Goal: Task Accomplishment & Management: Use online tool/utility

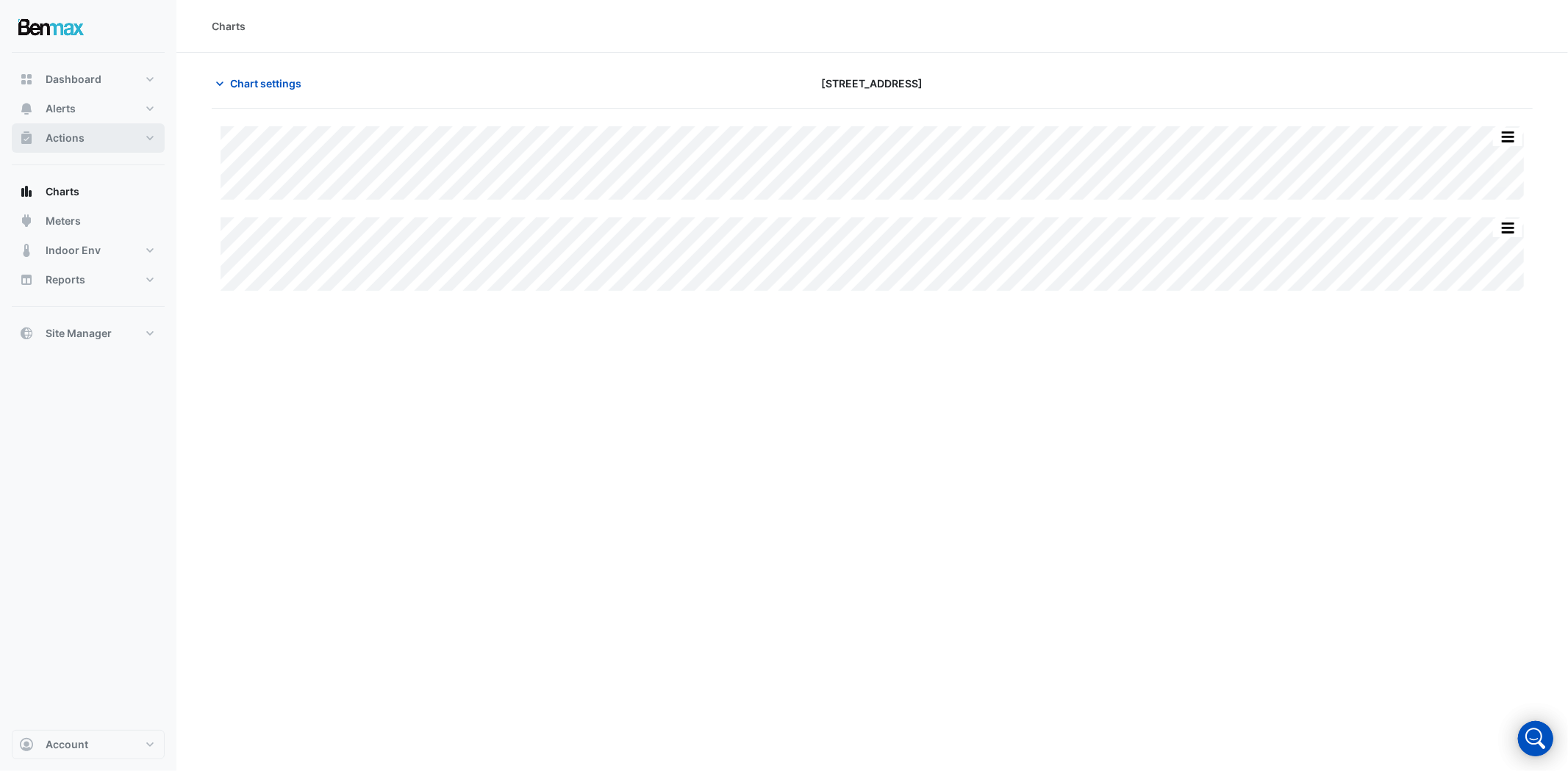
click at [125, 134] on button "Actions" at bounding box center [88, 137] width 153 height 29
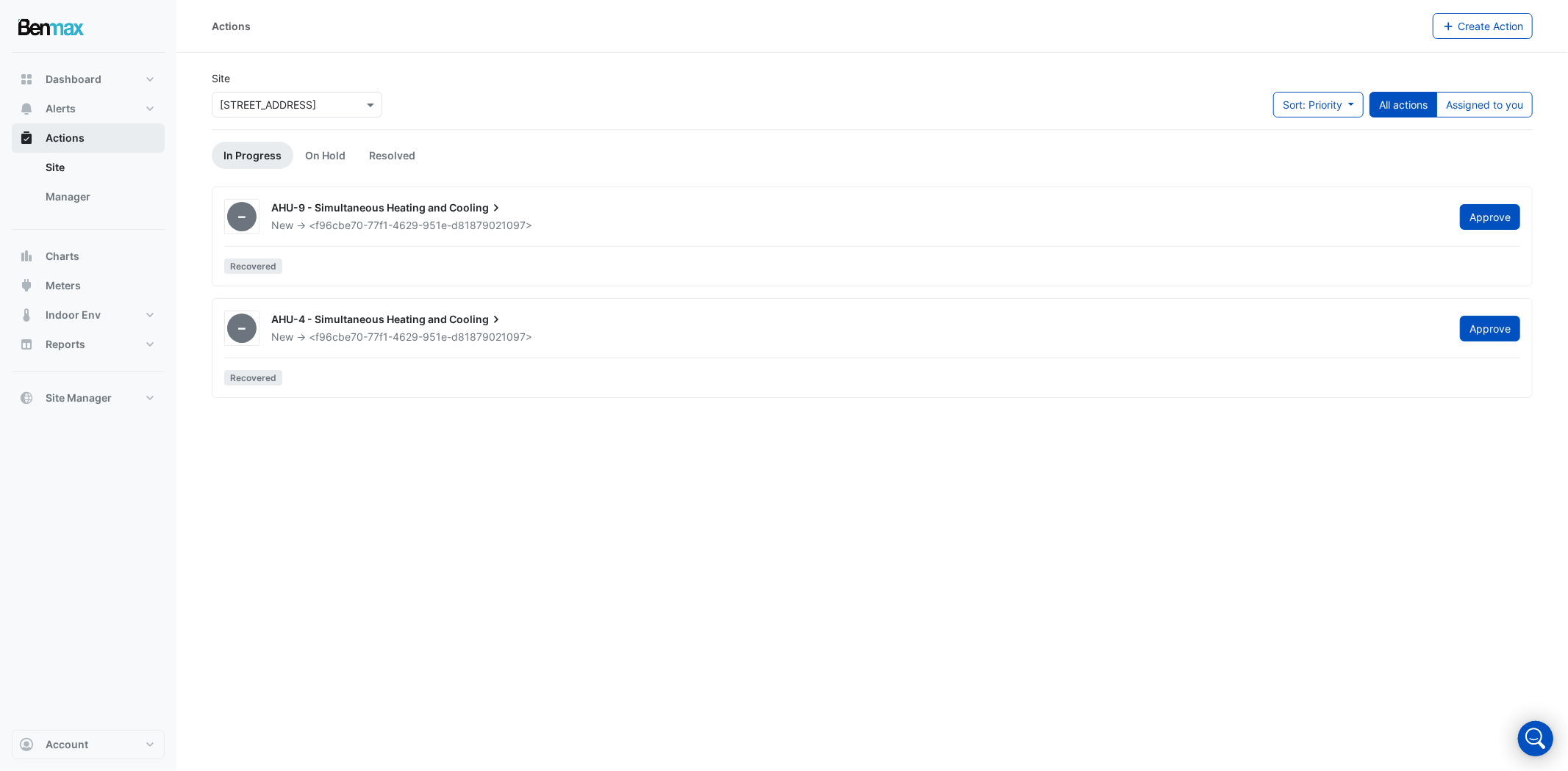
click at [129, 131] on button "Actions" at bounding box center [88, 137] width 153 height 29
click at [142, 72] on button "Dashboard" at bounding box center [88, 79] width 153 height 29
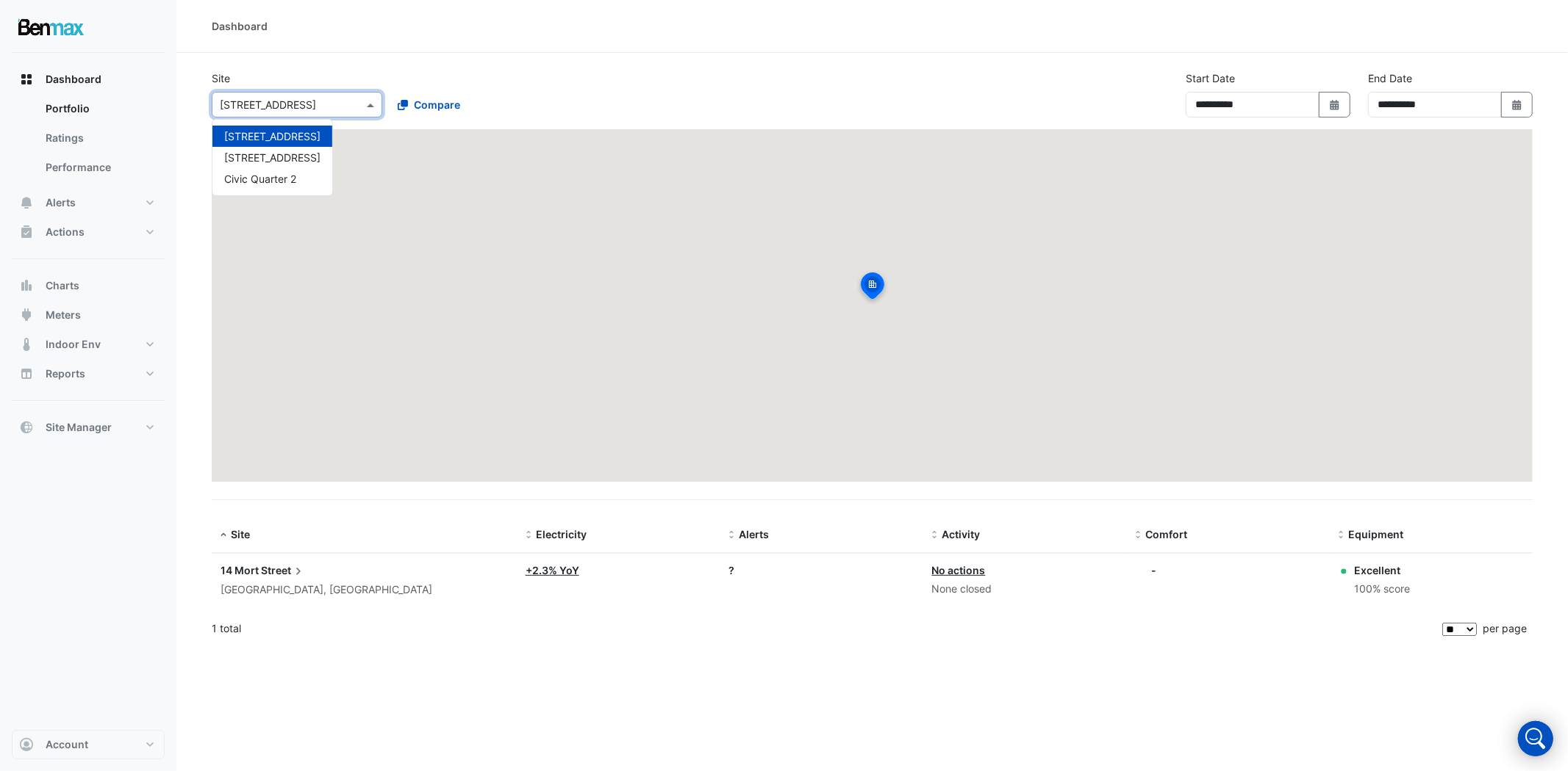
click at [288, 99] on input "text" at bounding box center [282, 105] width 125 height 15
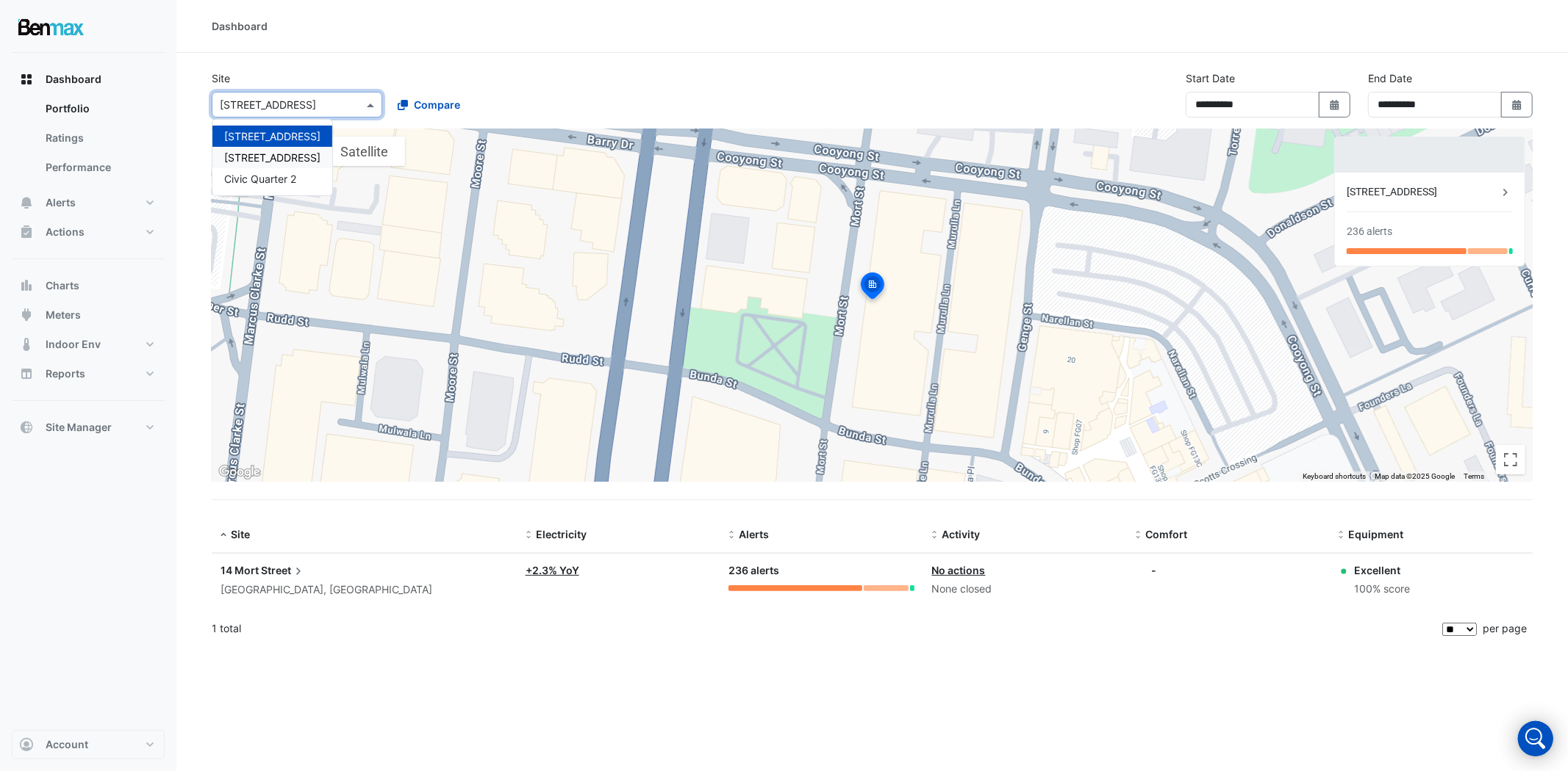
click at [289, 152] on span "[STREET_ADDRESS]" at bounding box center [272, 157] width 96 height 12
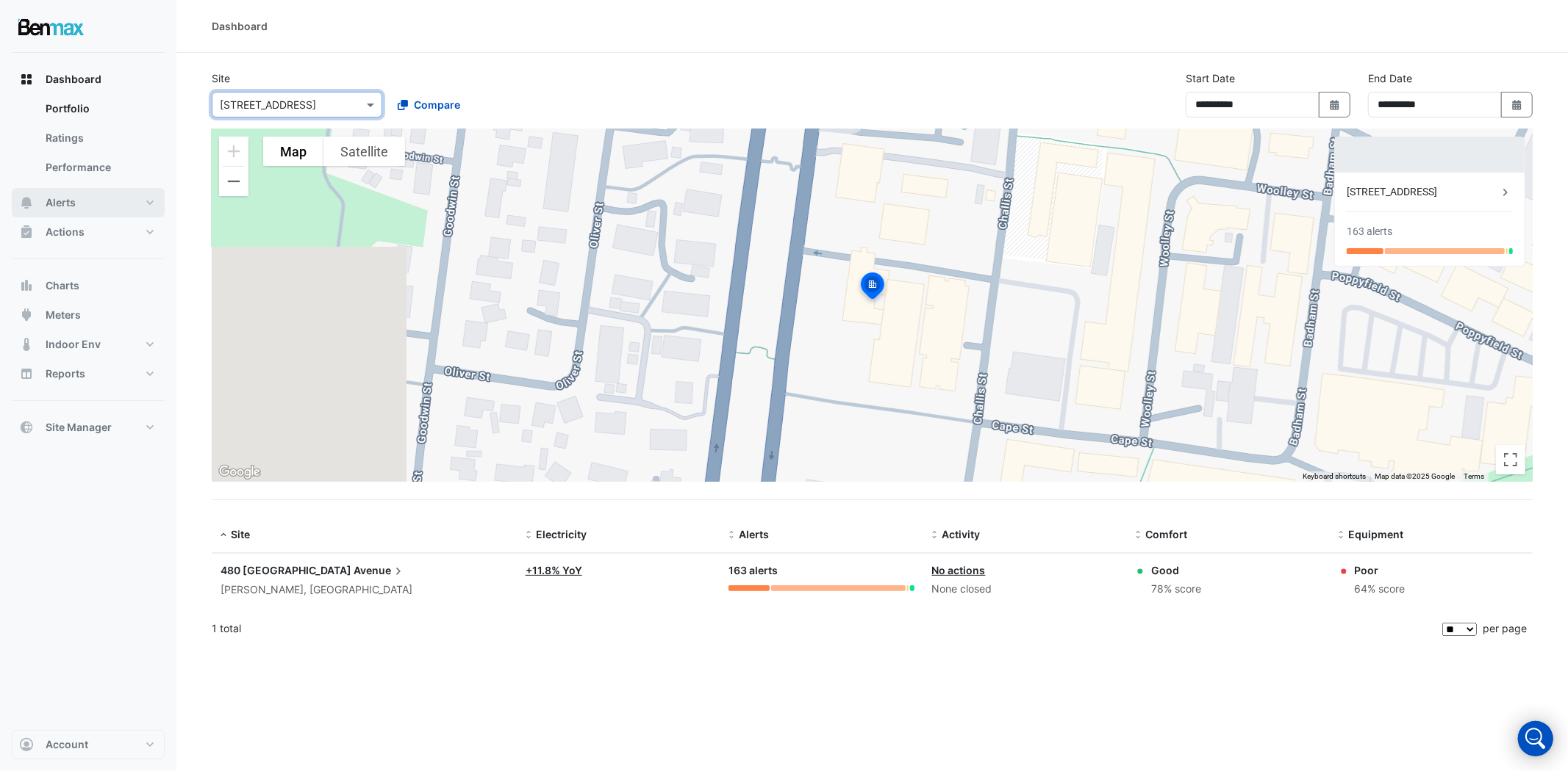
click at [108, 214] on button "Alerts" at bounding box center [88, 202] width 153 height 29
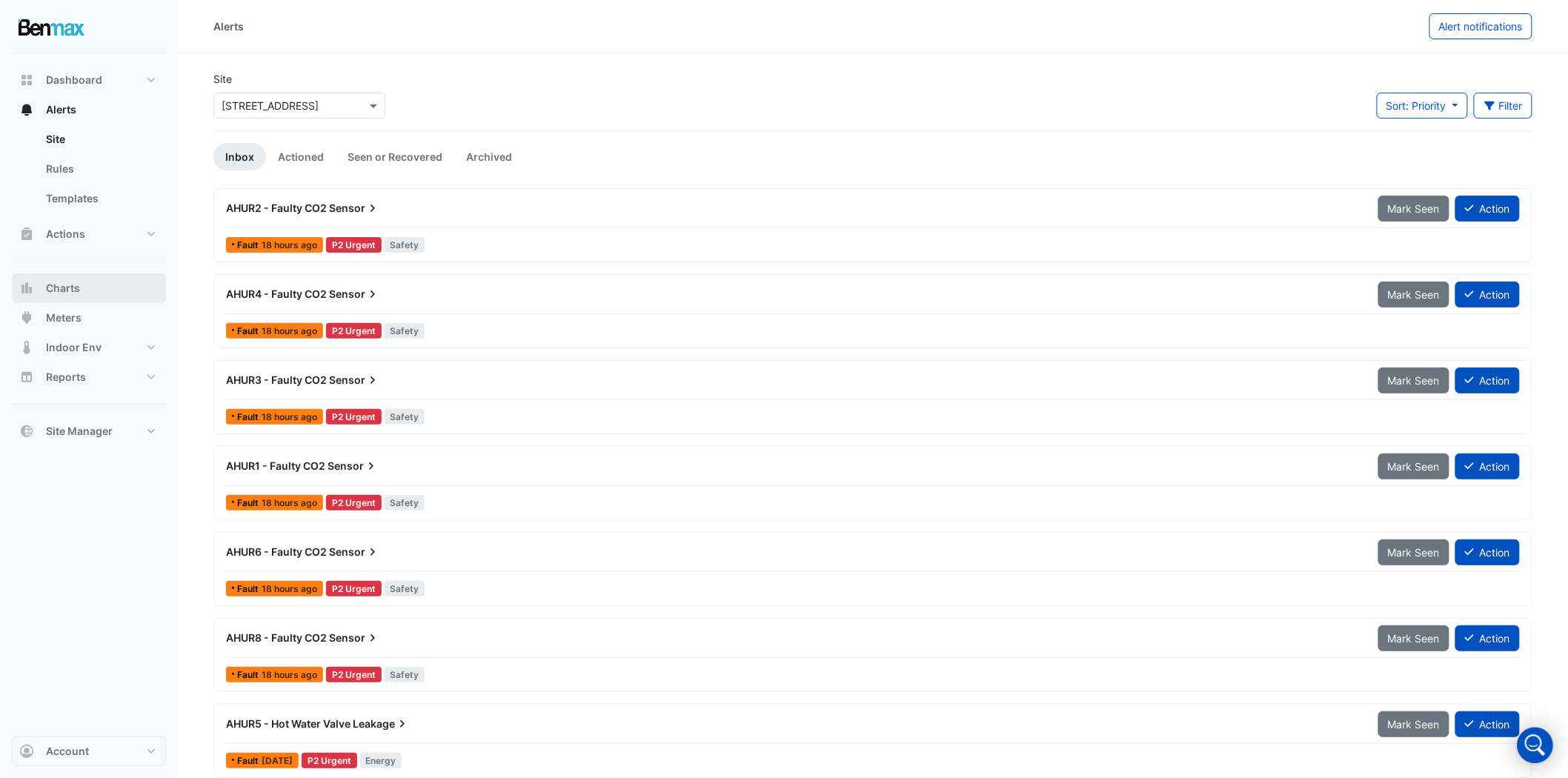
click at [86, 302] on button "Charts" at bounding box center [88, 288] width 154 height 29
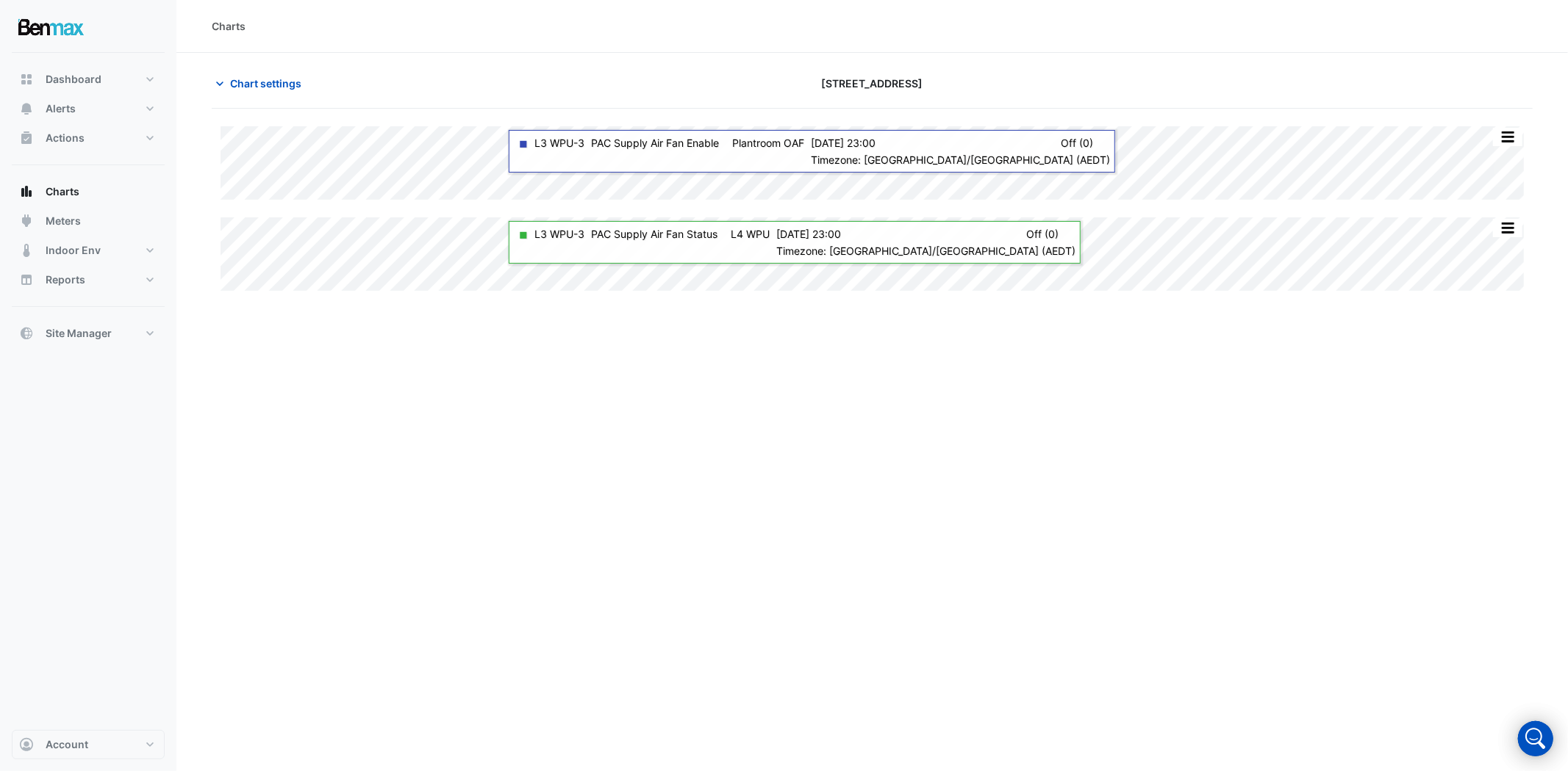
type input "**********"
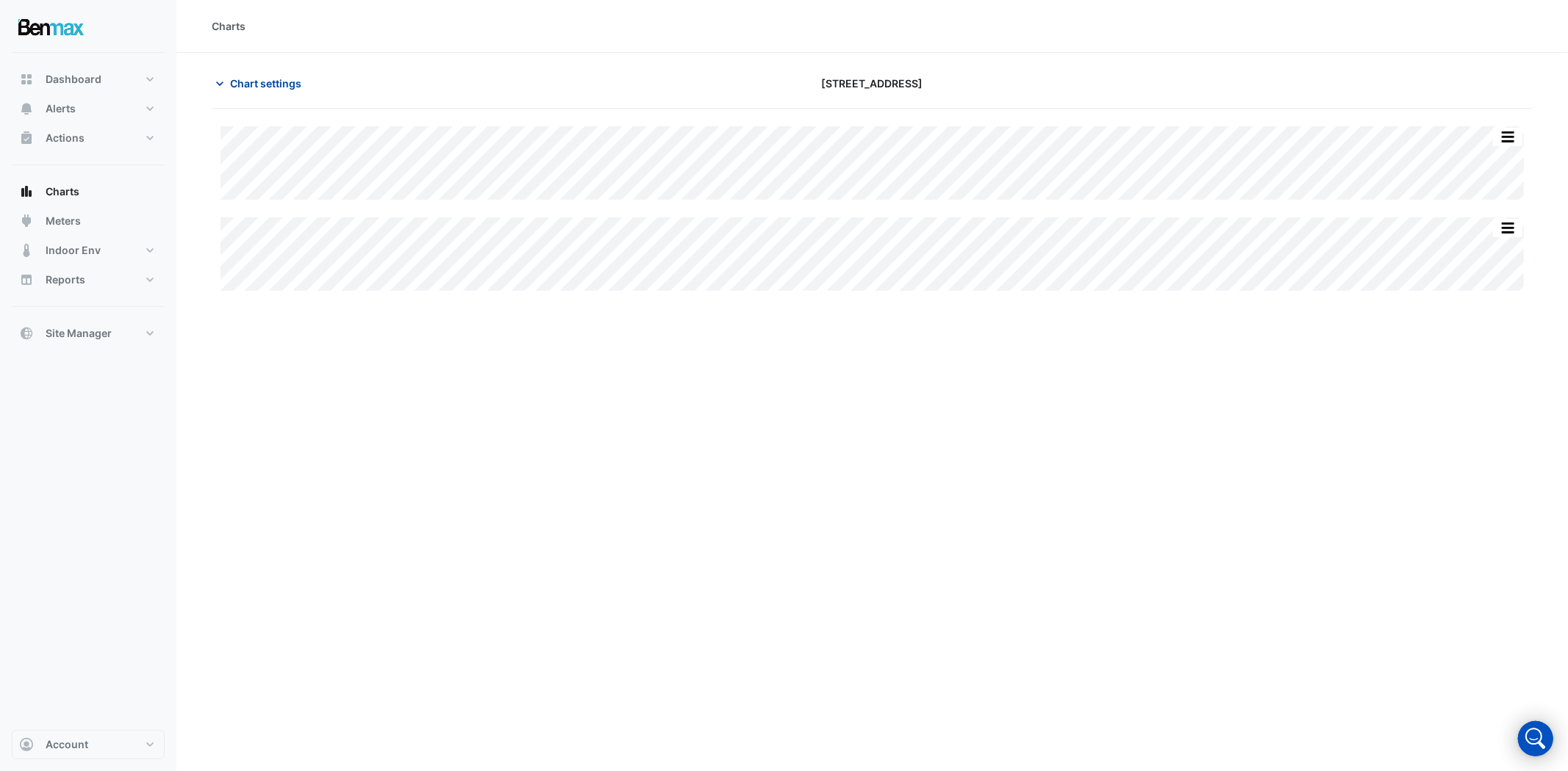
click at [237, 83] on span "Chart settings" at bounding box center [266, 83] width 72 height 15
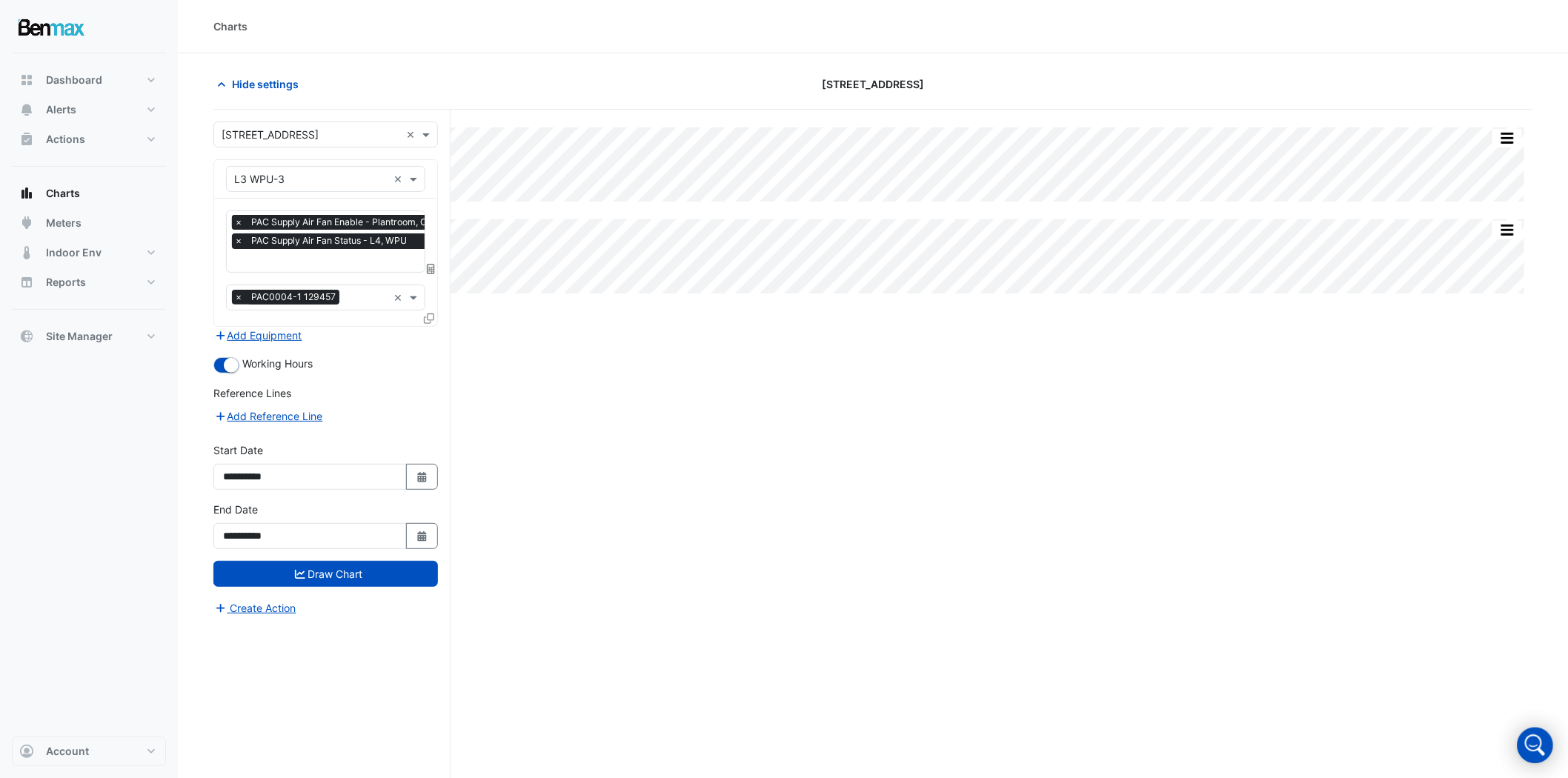
click at [236, 217] on span "×" at bounding box center [238, 222] width 13 height 15
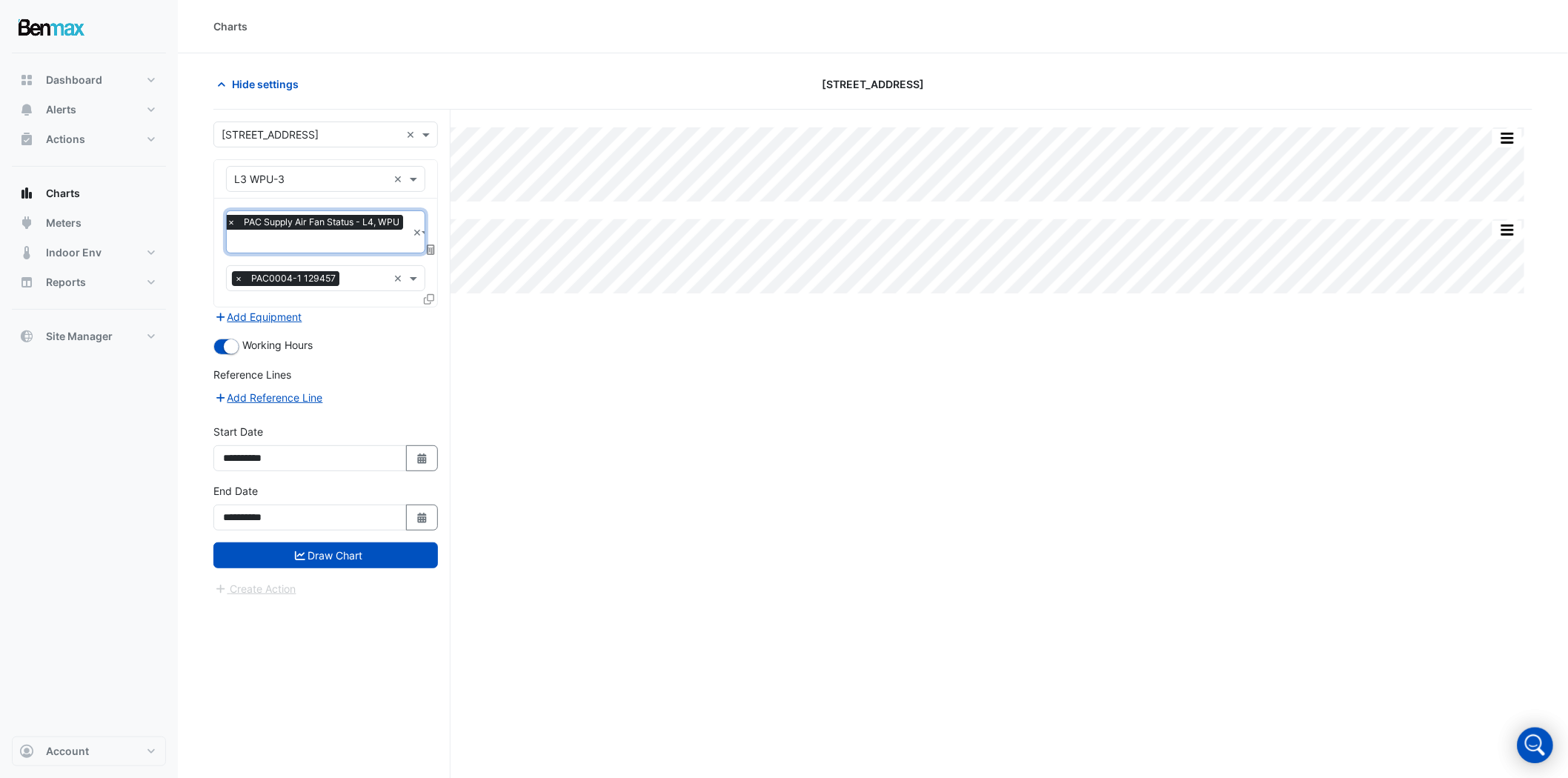
click at [231, 218] on span "×" at bounding box center [231, 222] width 13 height 15
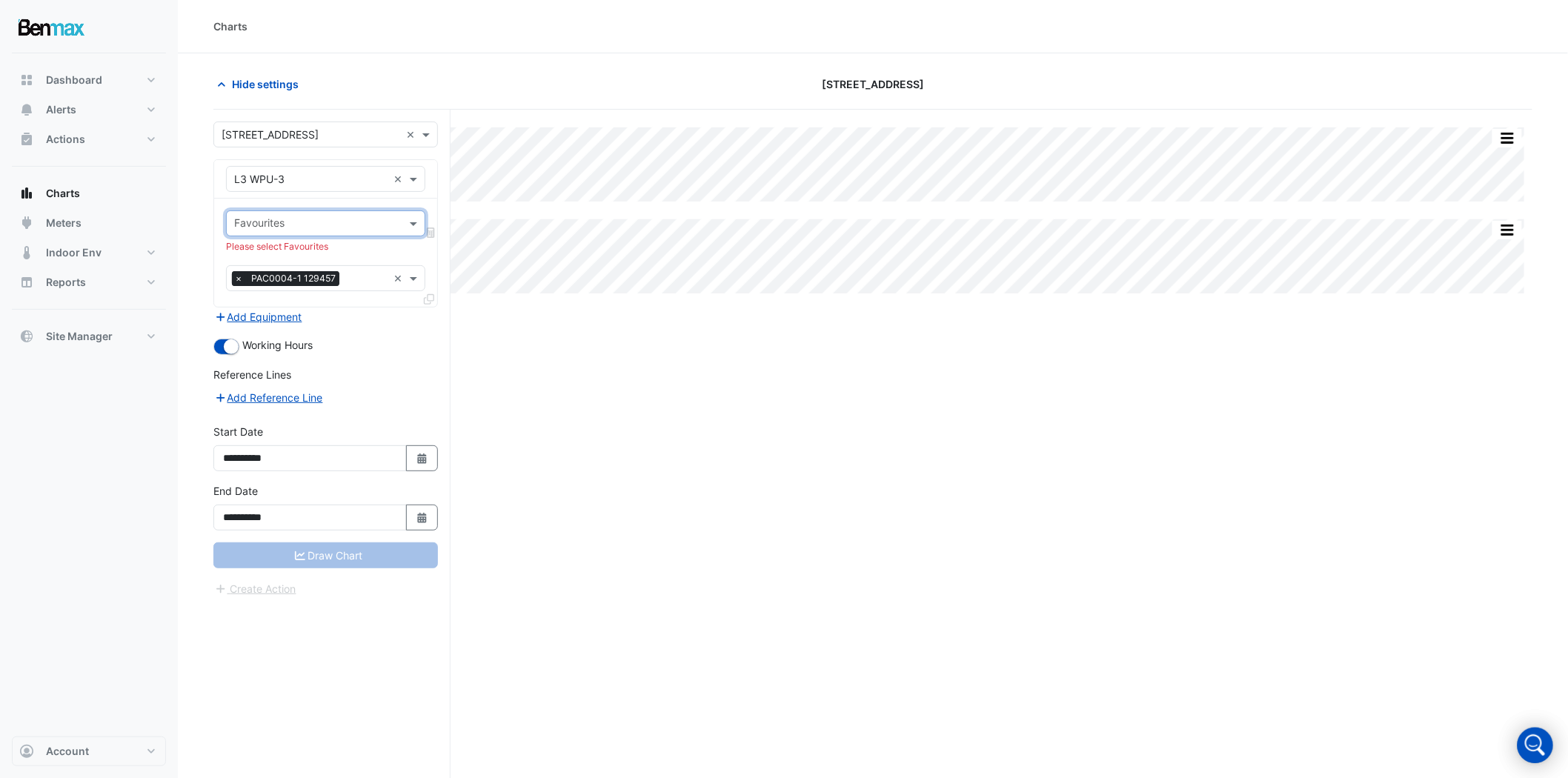
click at [238, 273] on span "×" at bounding box center [238, 279] width 13 height 15
click at [410, 178] on span at bounding box center [416, 179] width 19 height 15
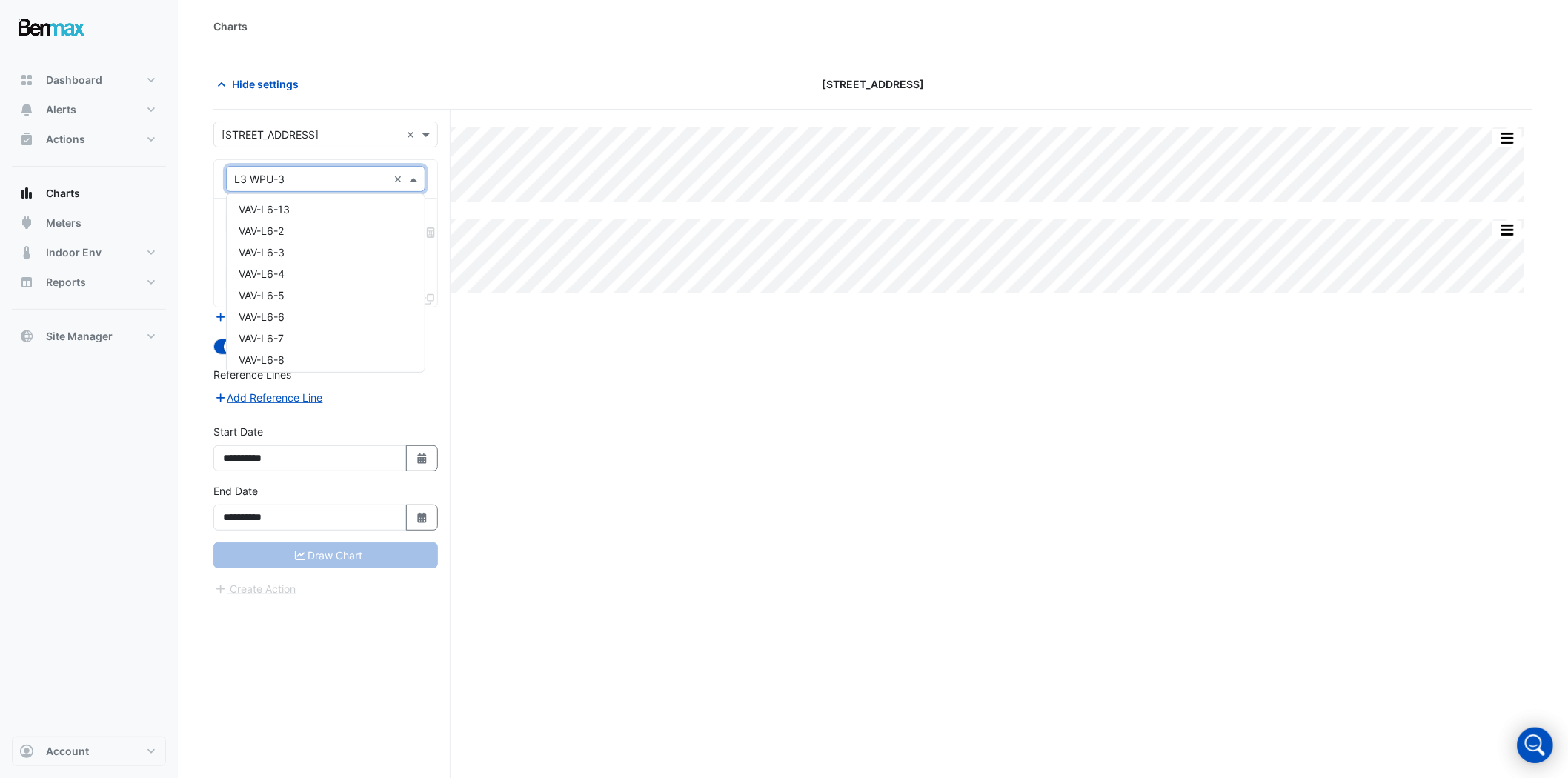
scroll to position [3635, 0]
click at [307, 352] on div "Weather" at bounding box center [326, 359] width 198 height 22
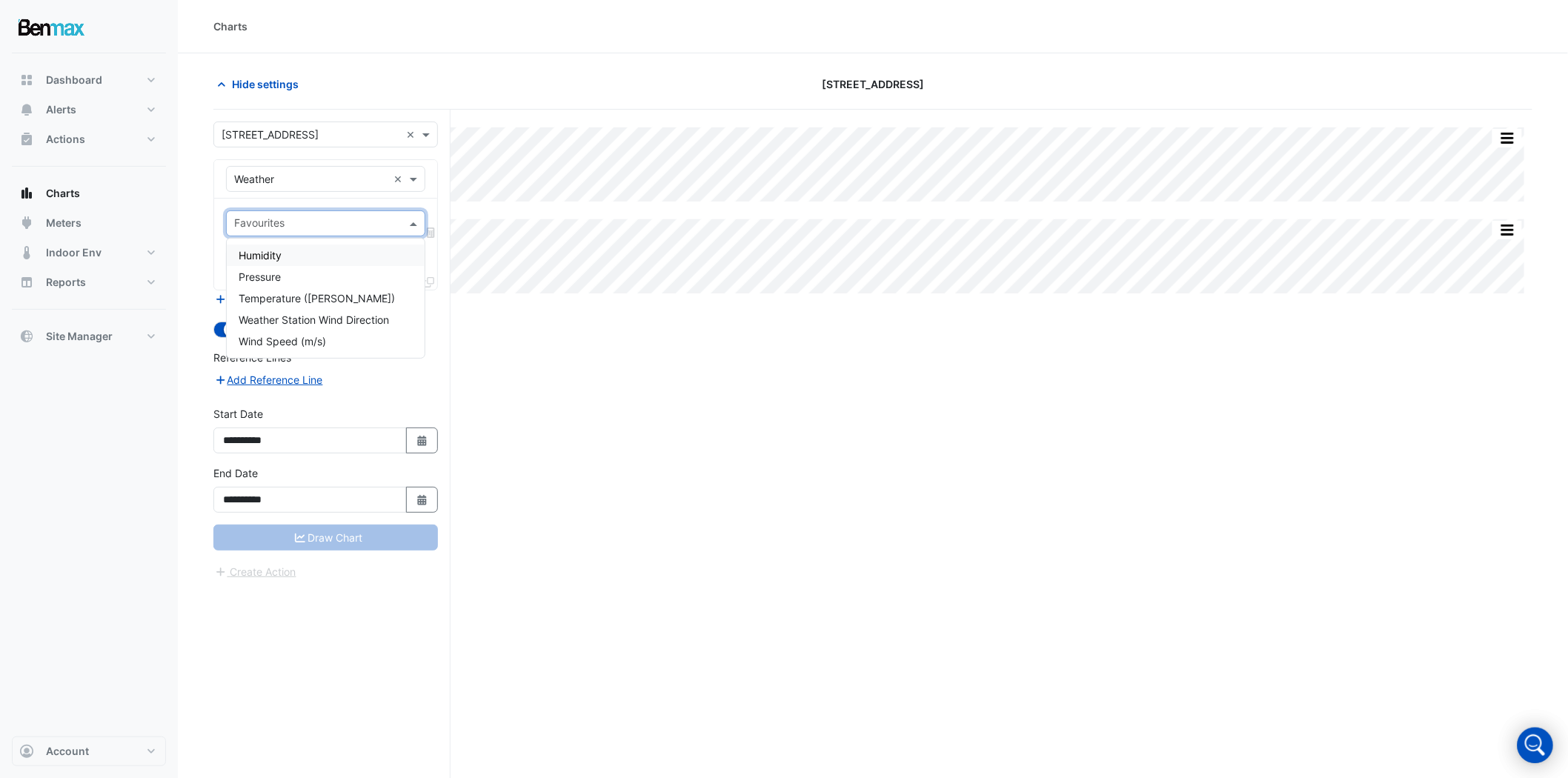
click at [347, 226] on input "text" at bounding box center [317, 225] width 166 height 15
click at [339, 256] on div "Humidity" at bounding box center [326, 256] width 198 height 22
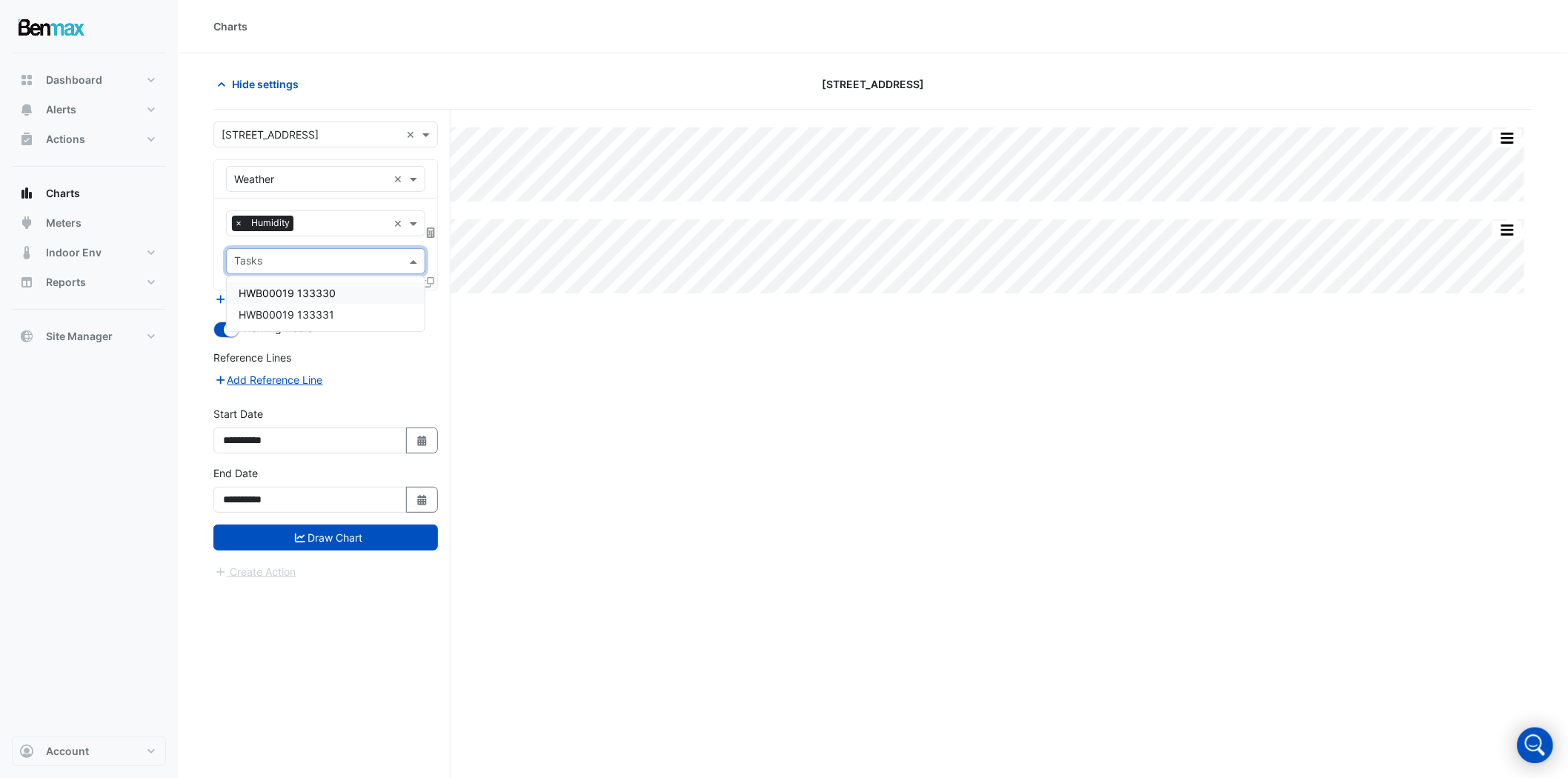
click at [337, 267] on input "text" at bounding box center [317, 262] width 166 height 15
click at [450, 358] on div "**********" at bounding box center [332, 471] width 237 height 725
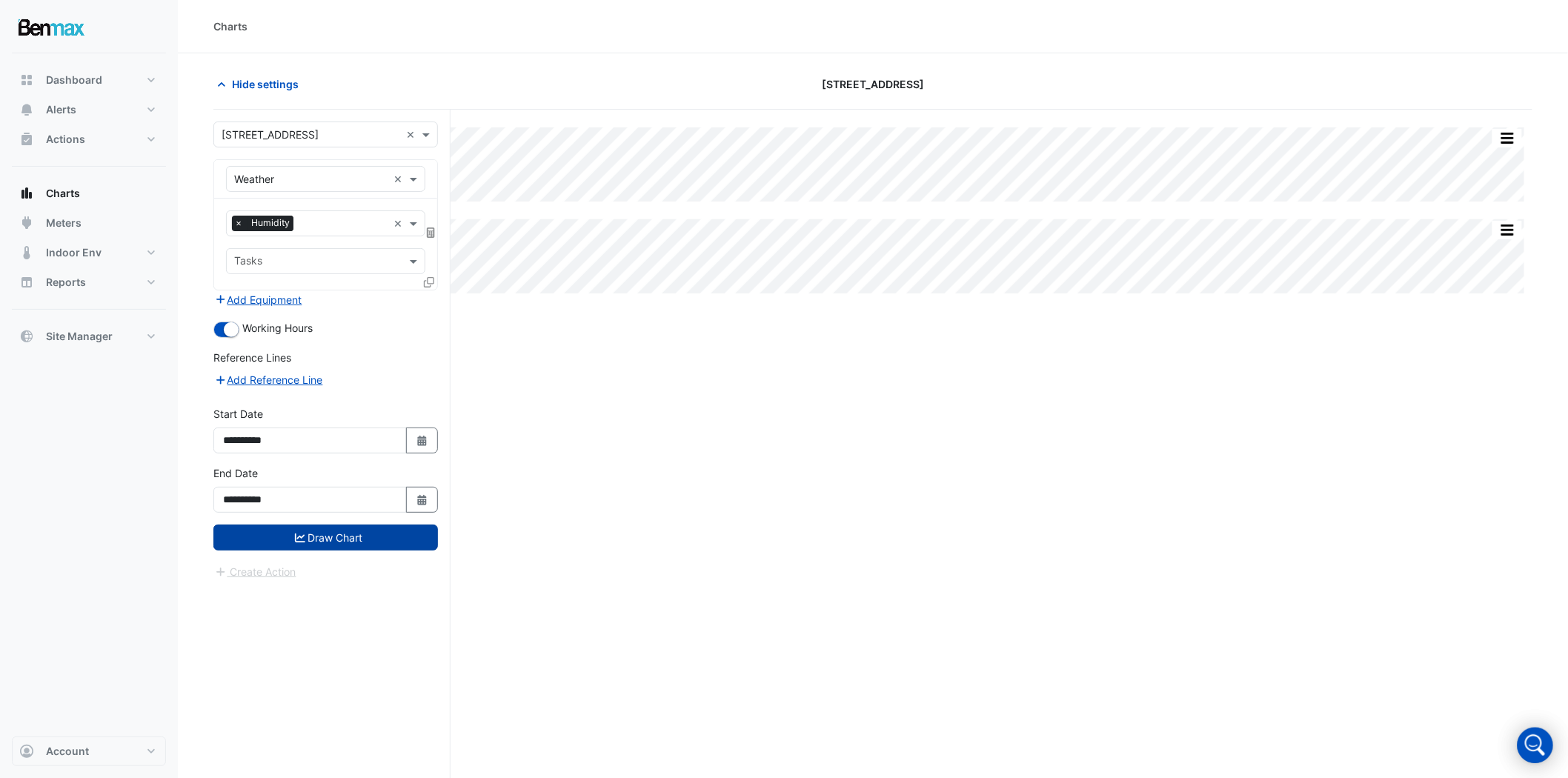
click at [333, 549] on button "Draw Chart" at bounding box center [326, 538] width 224 height 26
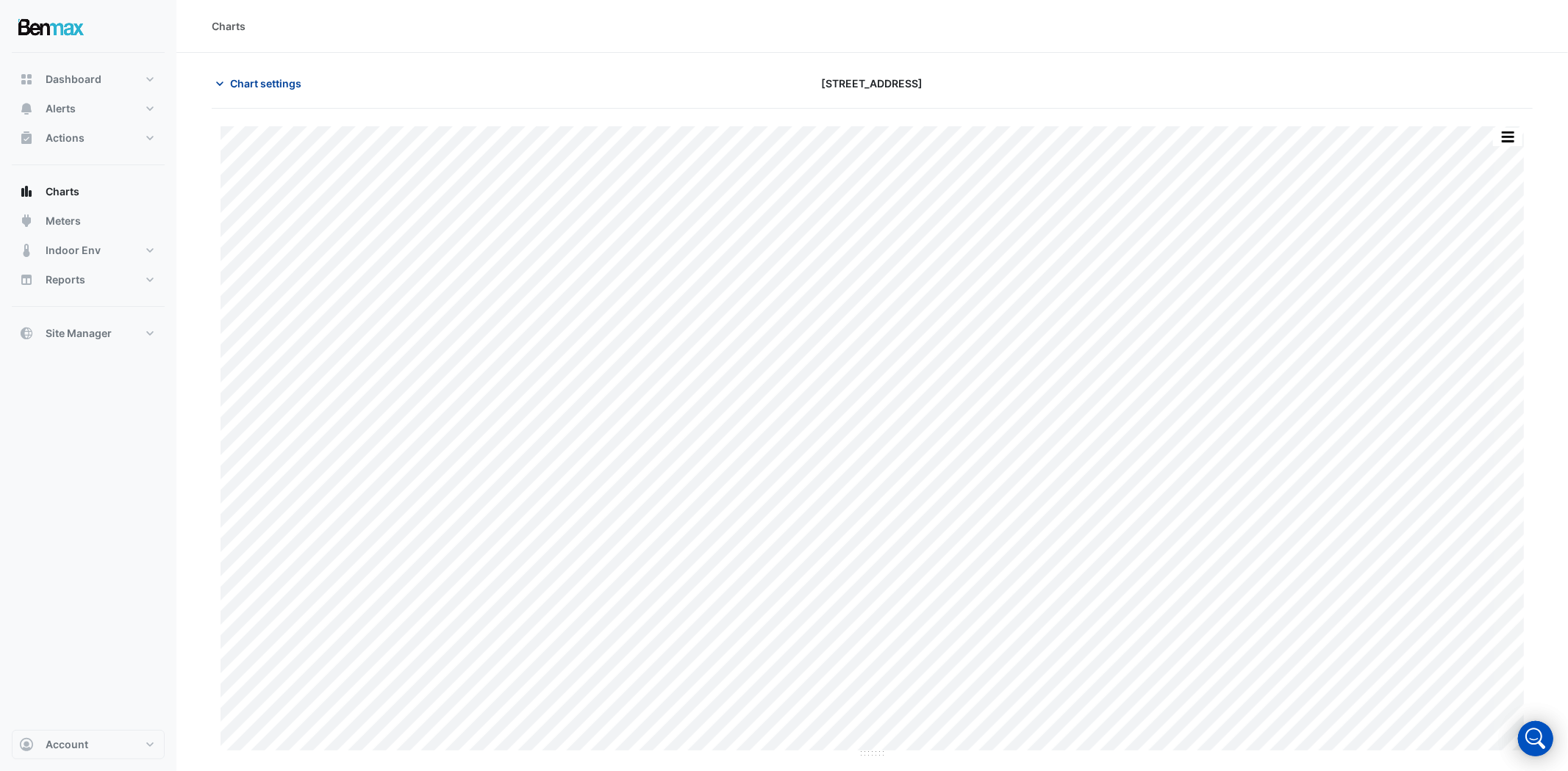
click at [223, 77] on icon "button" at bounding box center [220, 84] width 15 height 15
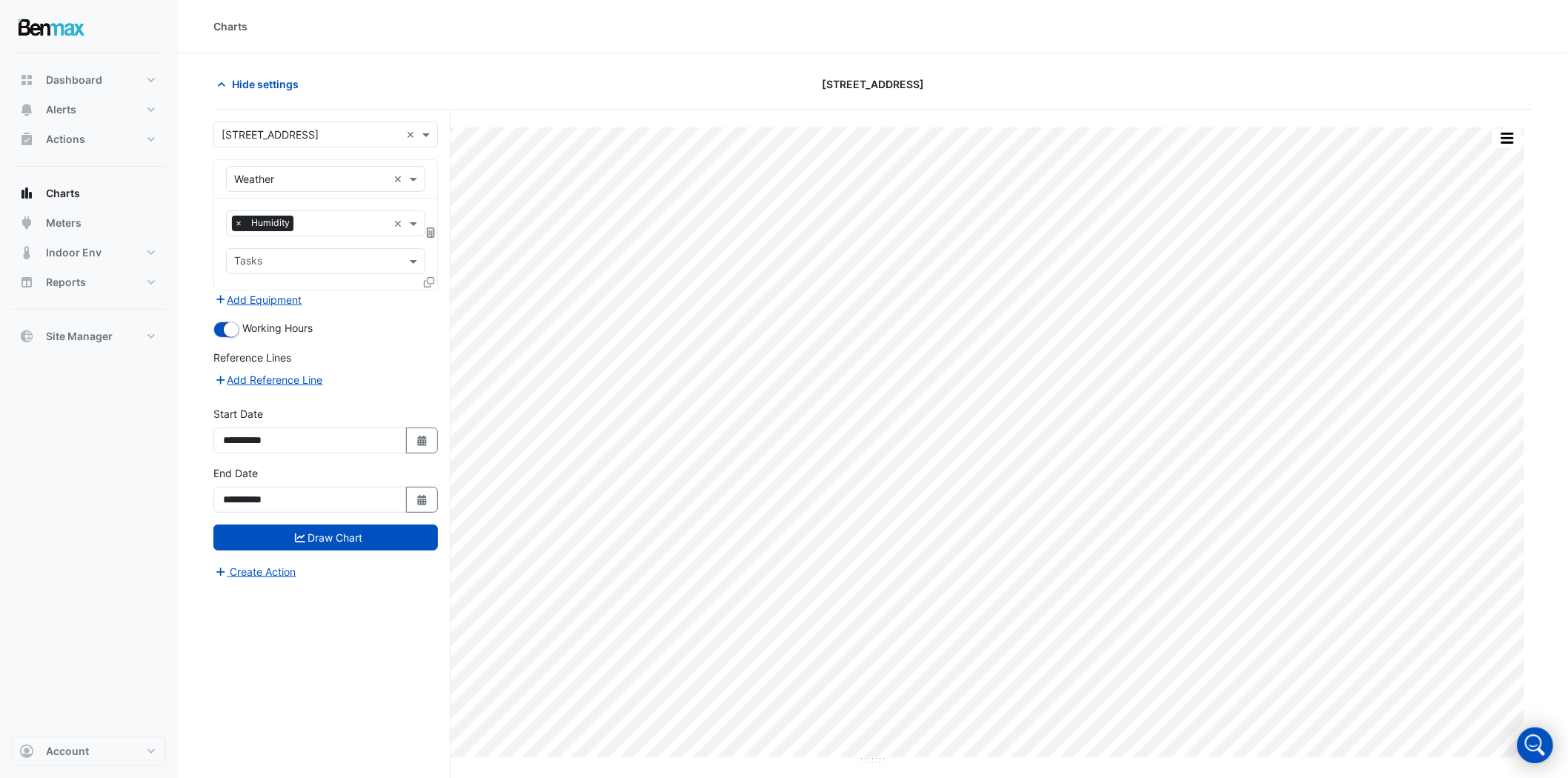
click at [380, 255] on input "text" at bounding box center [317, 262] width 166 height 15
click at [364, 287] on div "HWB00019 133330" at bounding box center [326, 293] width 198 height 22
click at [309, 538] on button "Draw Chart" at bounding box center [326, 538] width 224 height 26
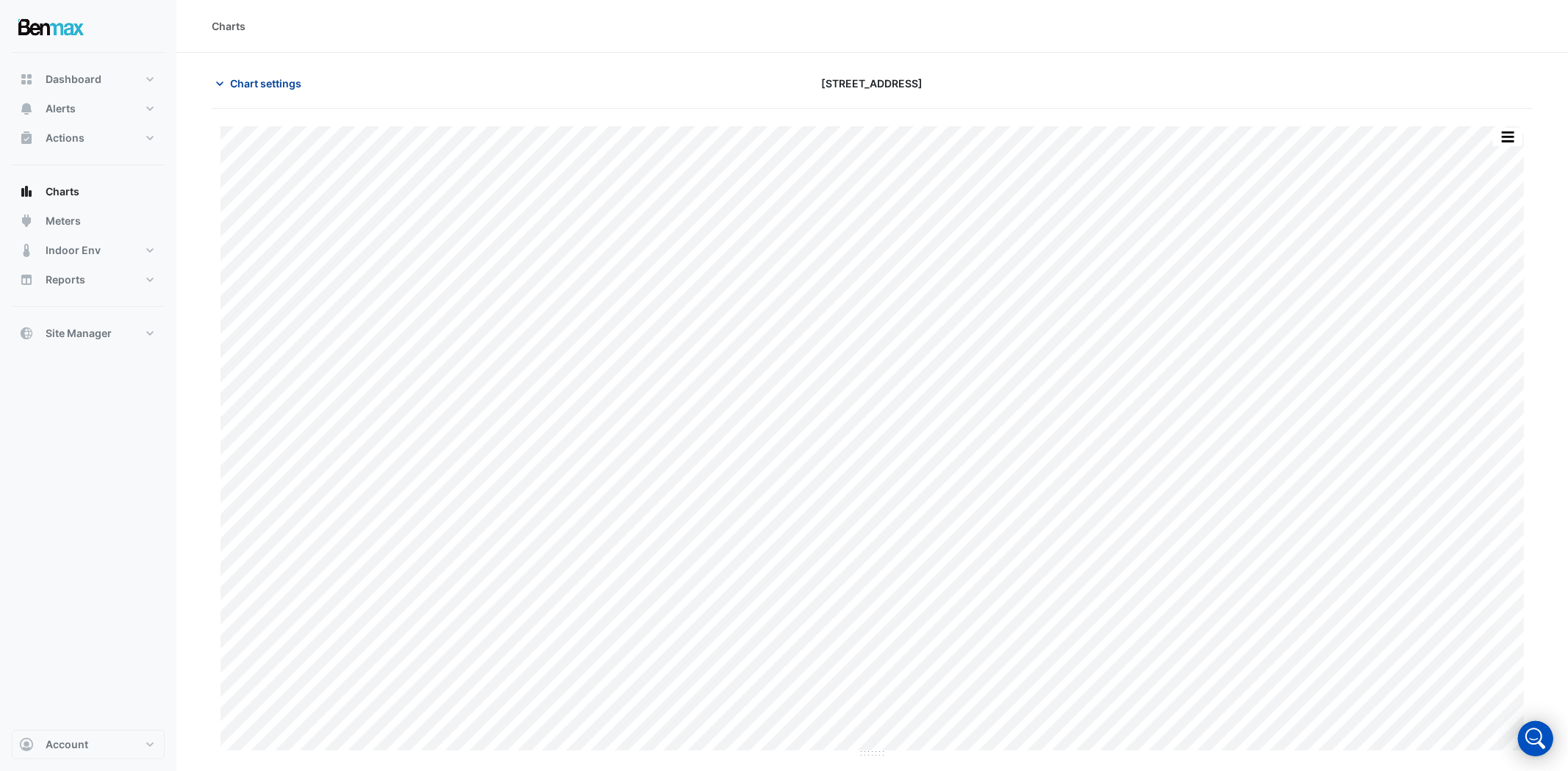
click at [259, 94] on button "Chart settings" at bounding box center [261, 83] width 99 height 25
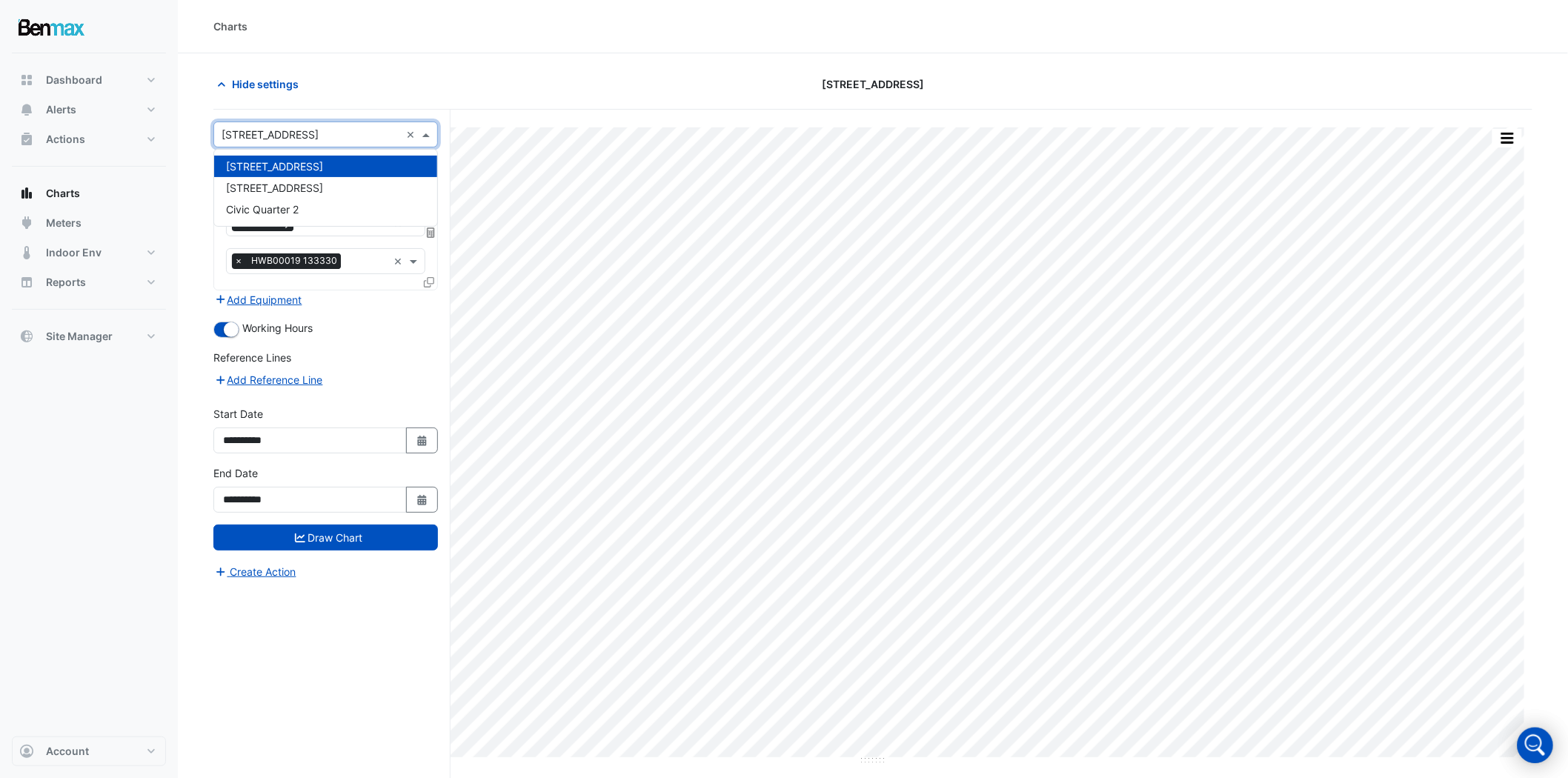
click at [295, 134] on input "text" at bounding box center [311, 135] width 179 height 15
click at [291, 184] on span "[STREET_ADDRESS]" at bounding box center [274, 187] width 97 height 12
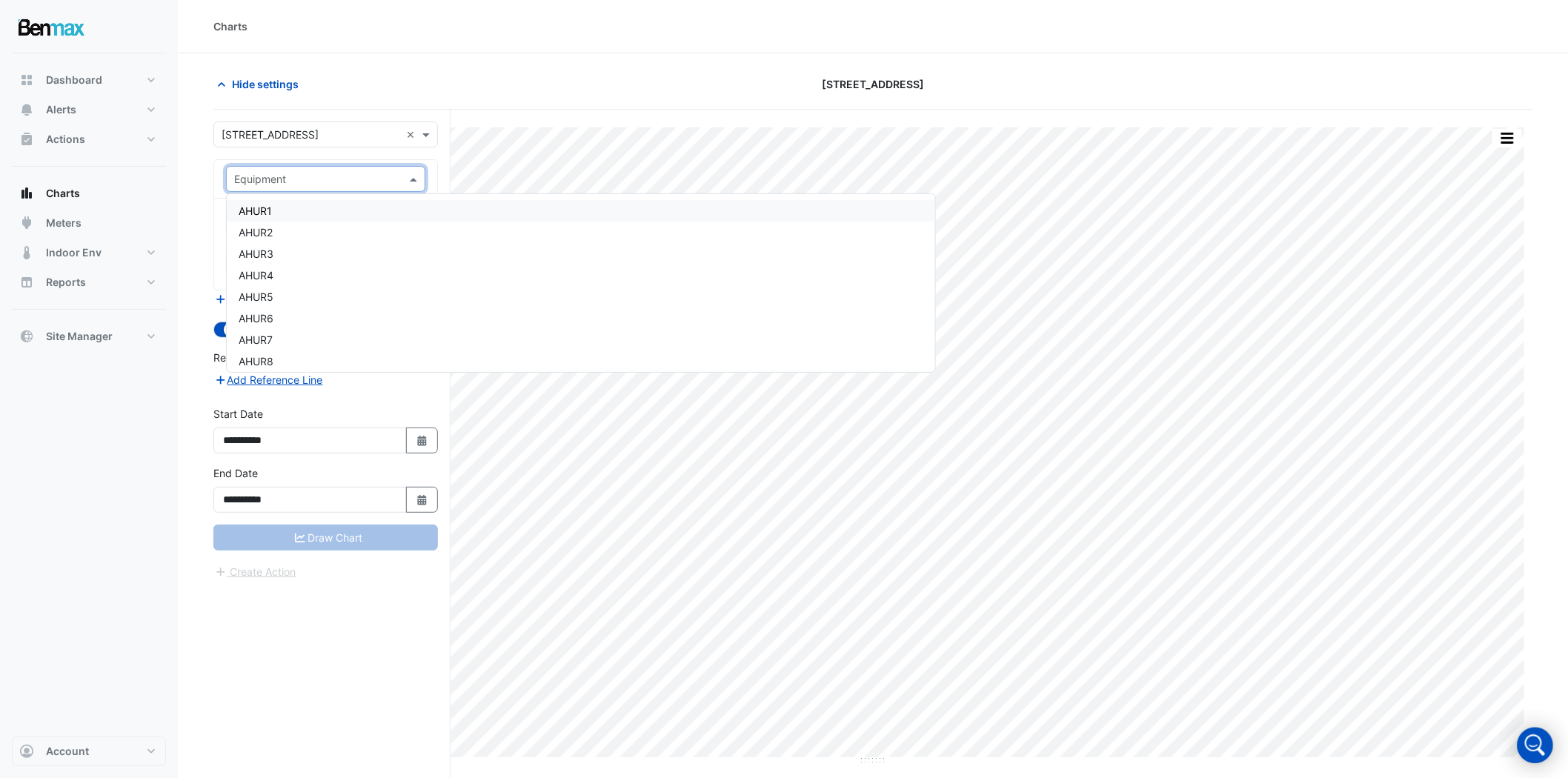
click at [291, 184] on input "text" at bounding box center [312, 180] width 154 height 15
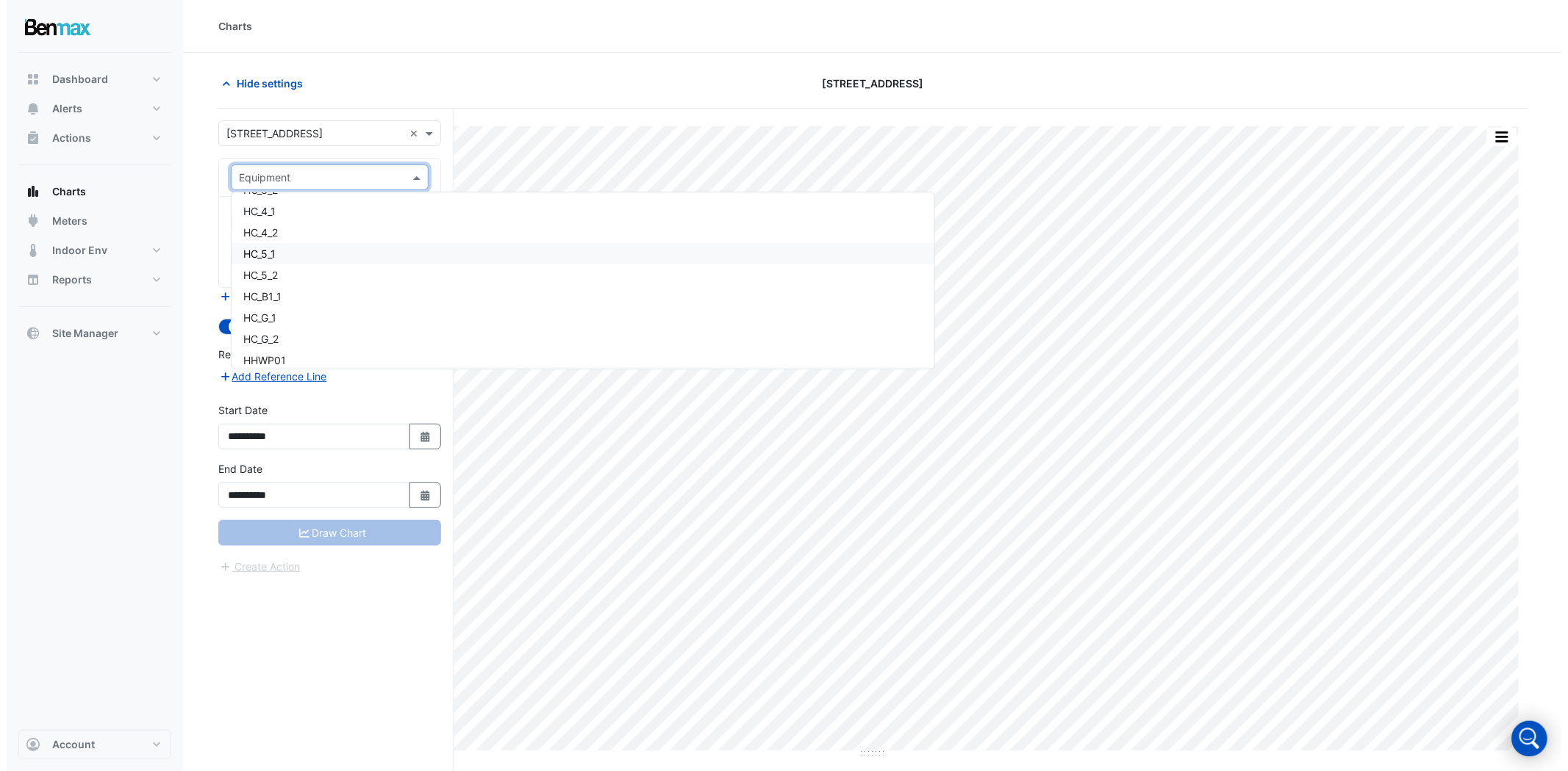
scroll to position [10330, 0]
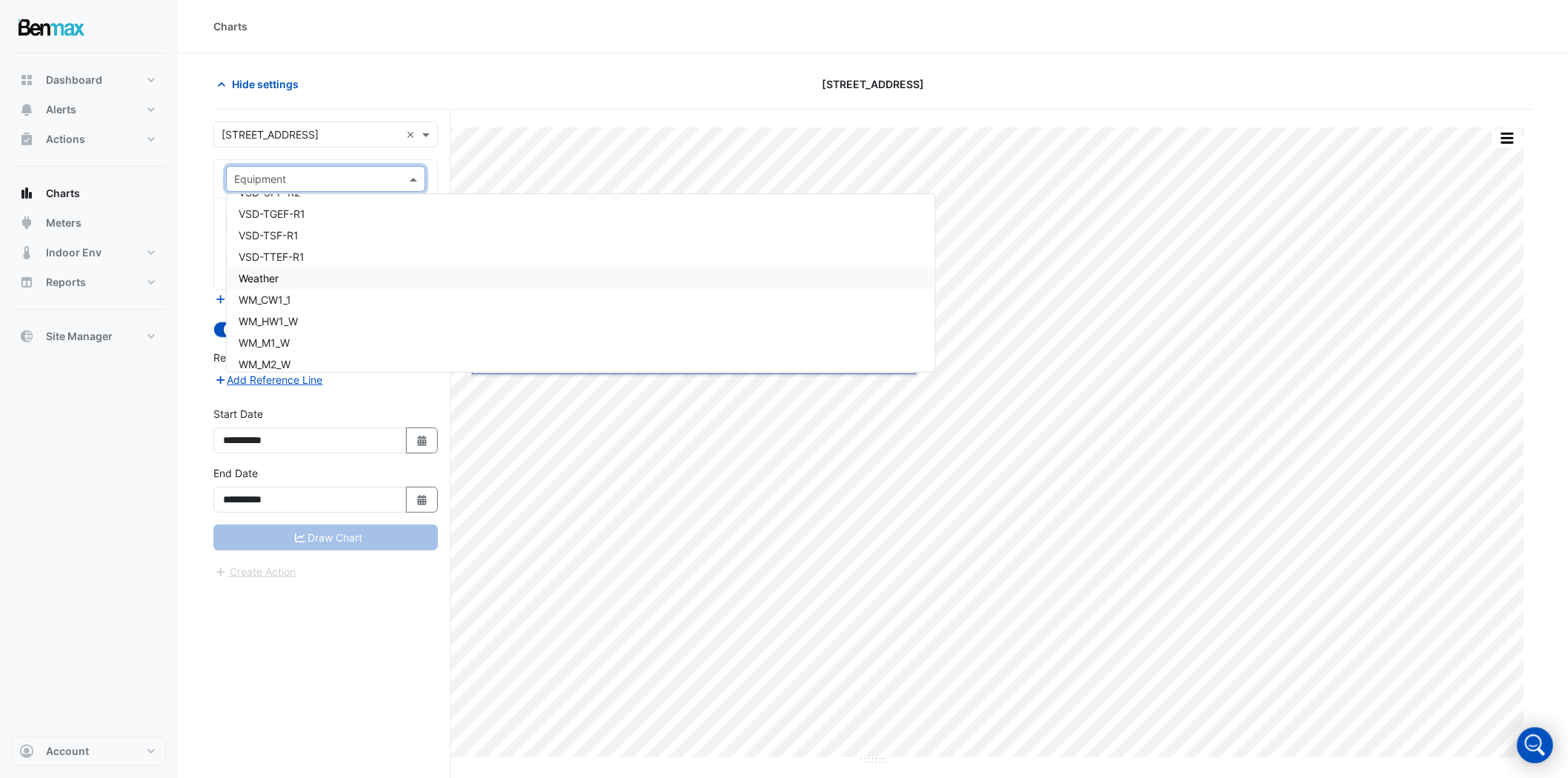
click at [337, 271] on div "Weather" at bounding box center [581, 278] width 708 height 22
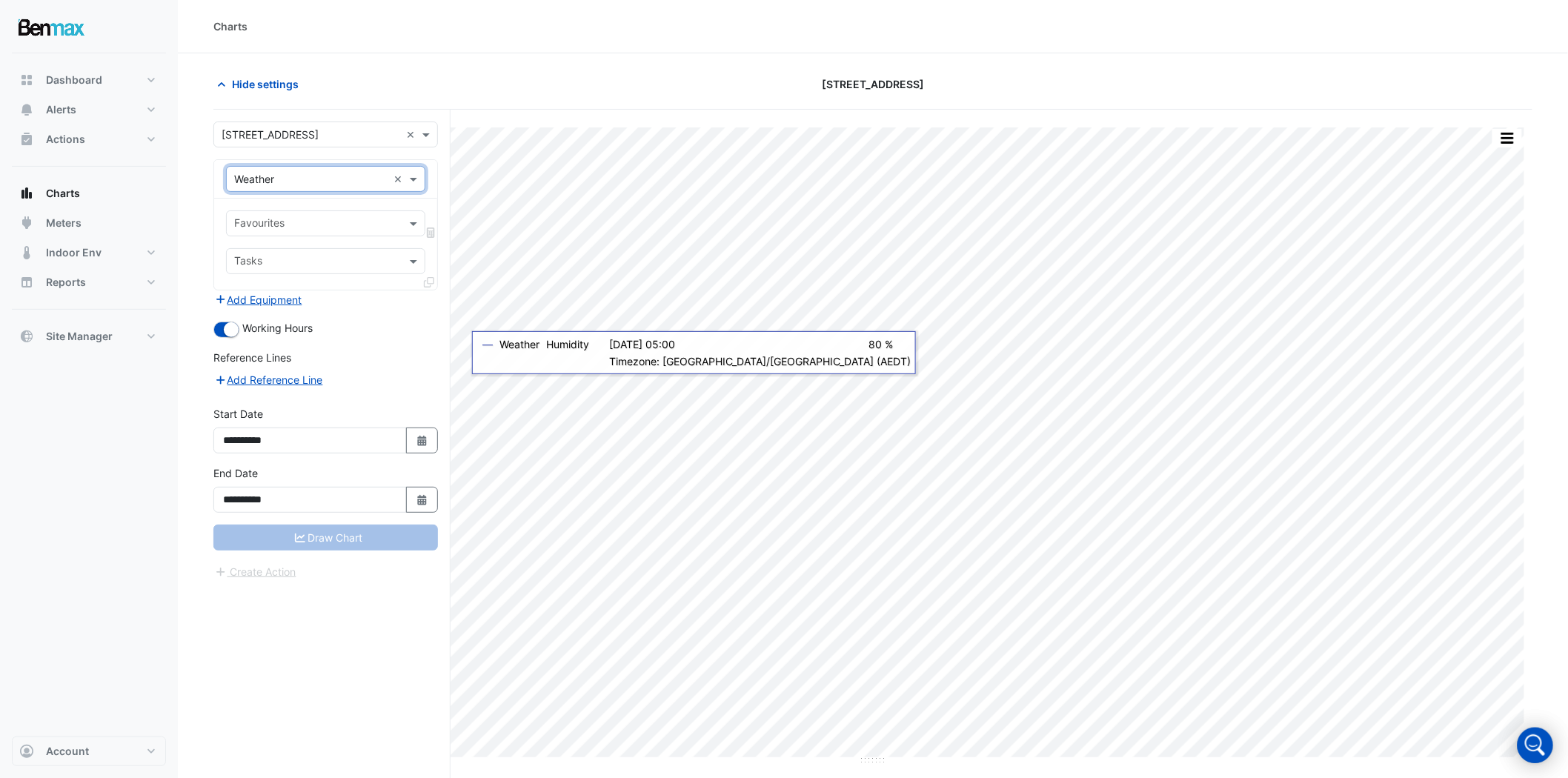
click at [313, 223] on input "text" at bounding box center [317, 225] width 166 height 15
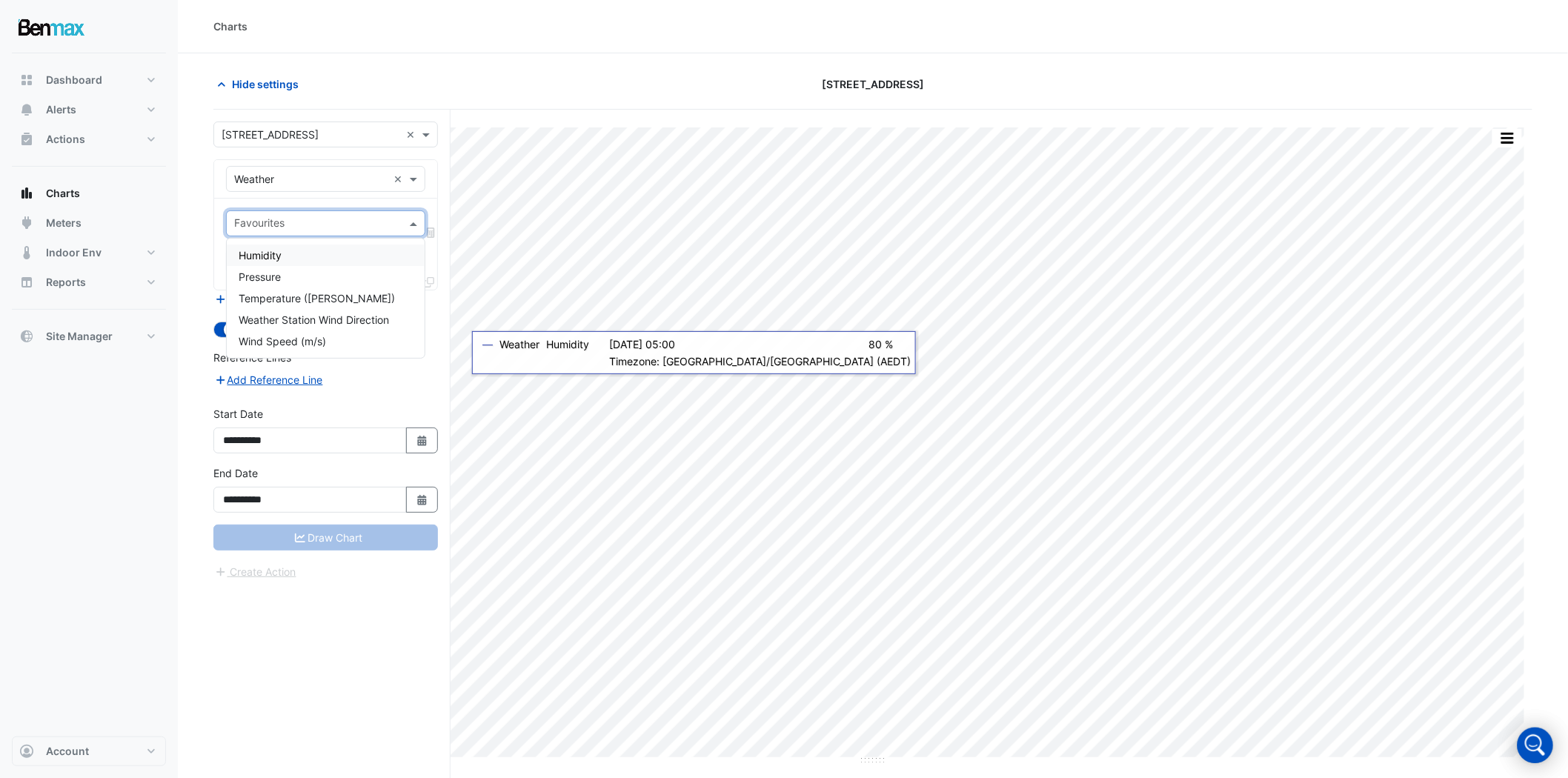
click at [313, 248] on div "Humidity" at bounding box center [326, 256] width 198 height 22
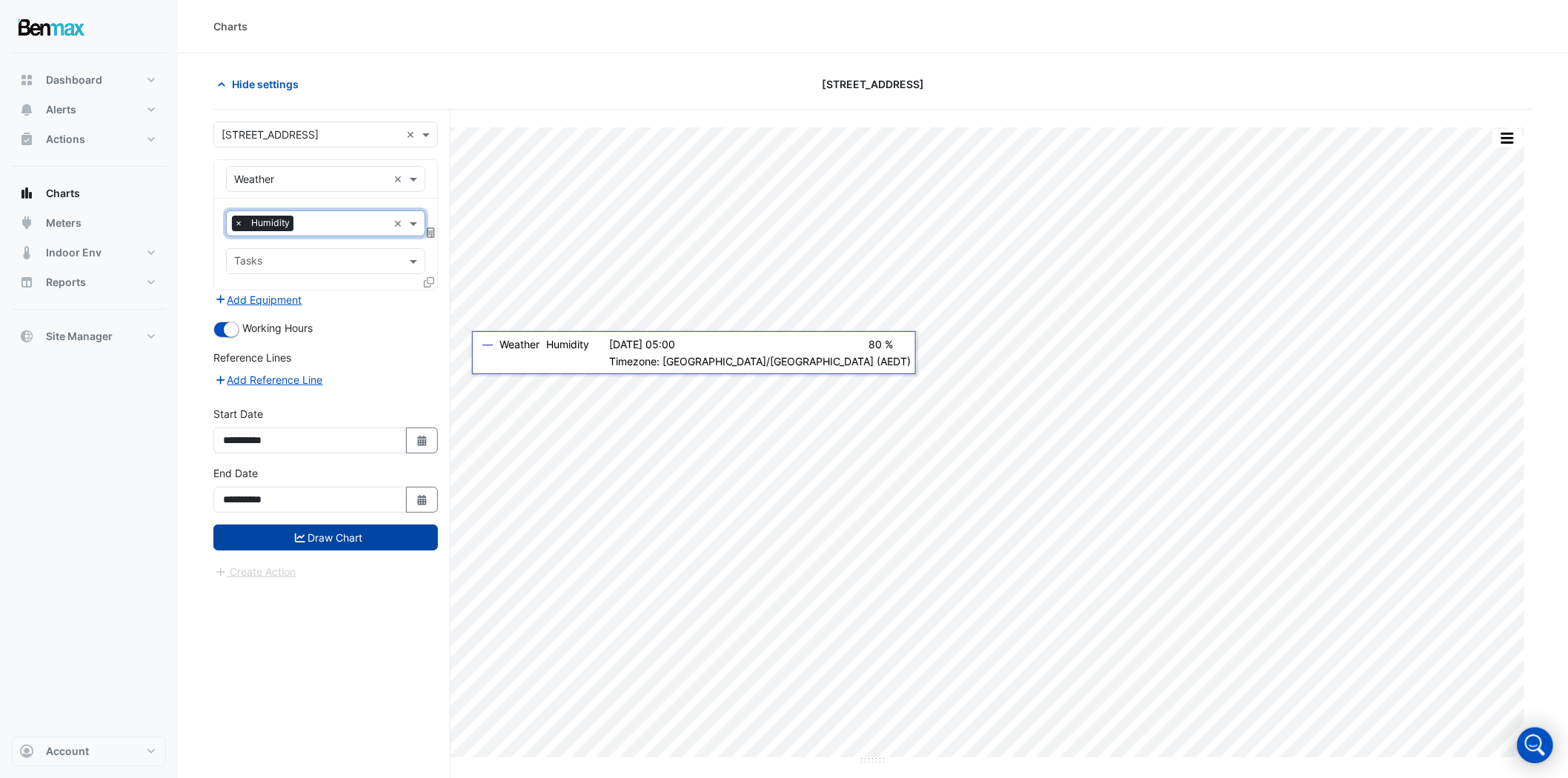
click at [333, 530] on button "Draw Chart" at bounding box center [326, 538] width 224 height 26
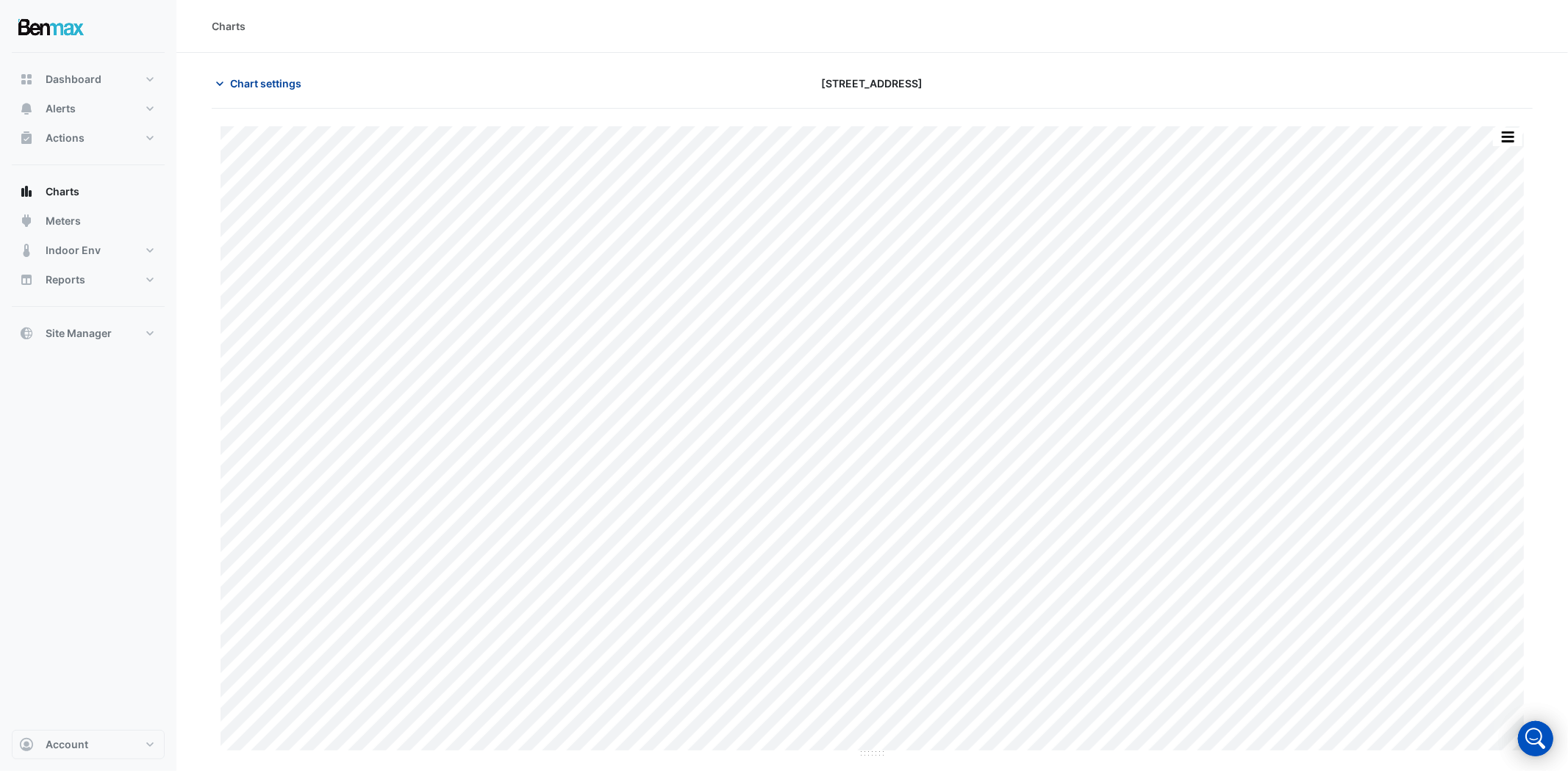
click at [291, 92] on button "Chart settings" at bounding box center [261, 83] width 99 height 25
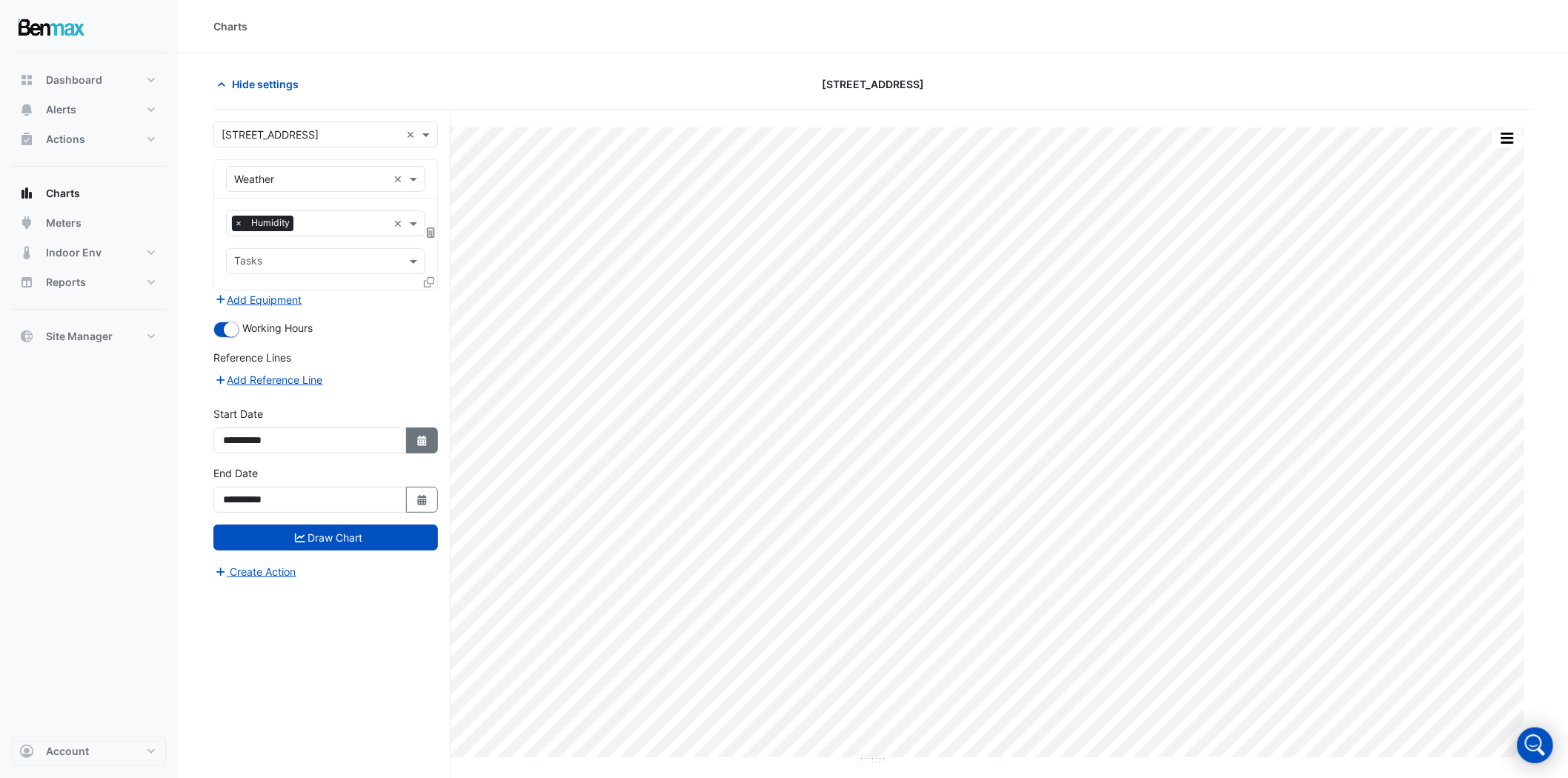
click at [417, 446] on button "Select Date" at bounding box center [423, 440] width 32 height 26
select select "****"
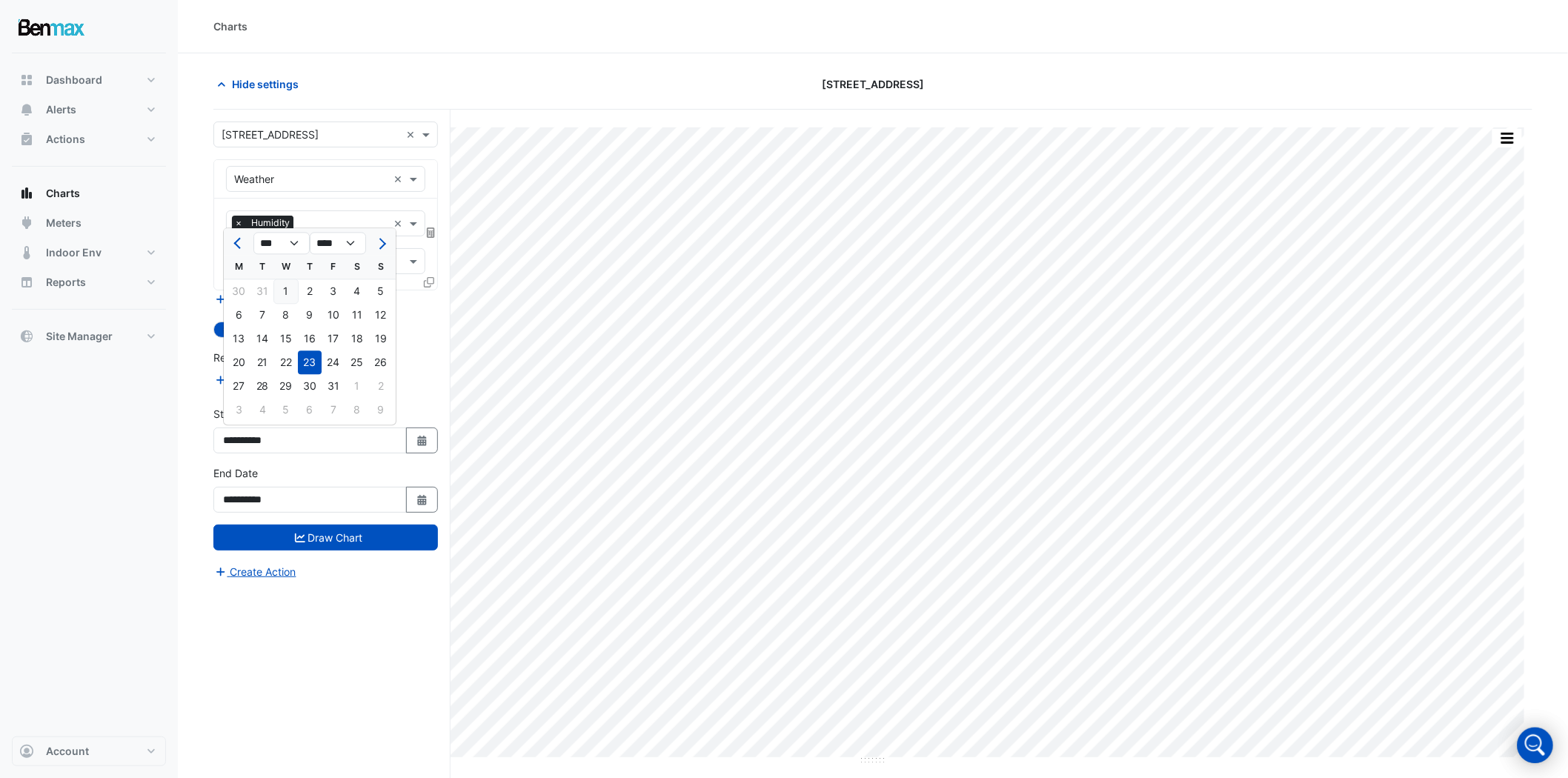
click at [280, 292] on div "1" at bounding box center [286, 291] width 24 height 24
type input "**********"
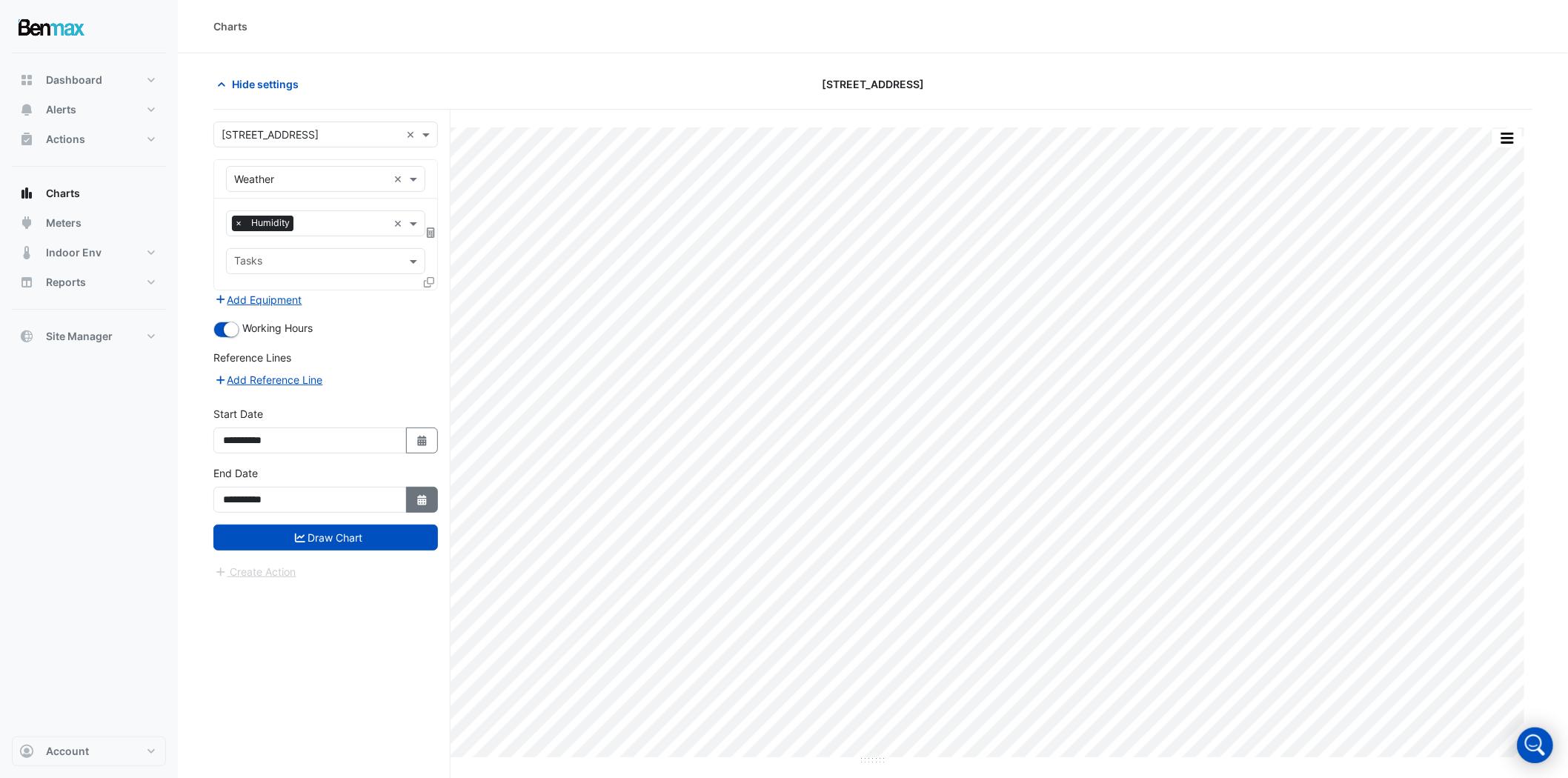
click at [413, 495] on button "Select Date" at bounding box center [423, 500] width 32 height 26
select select "*"
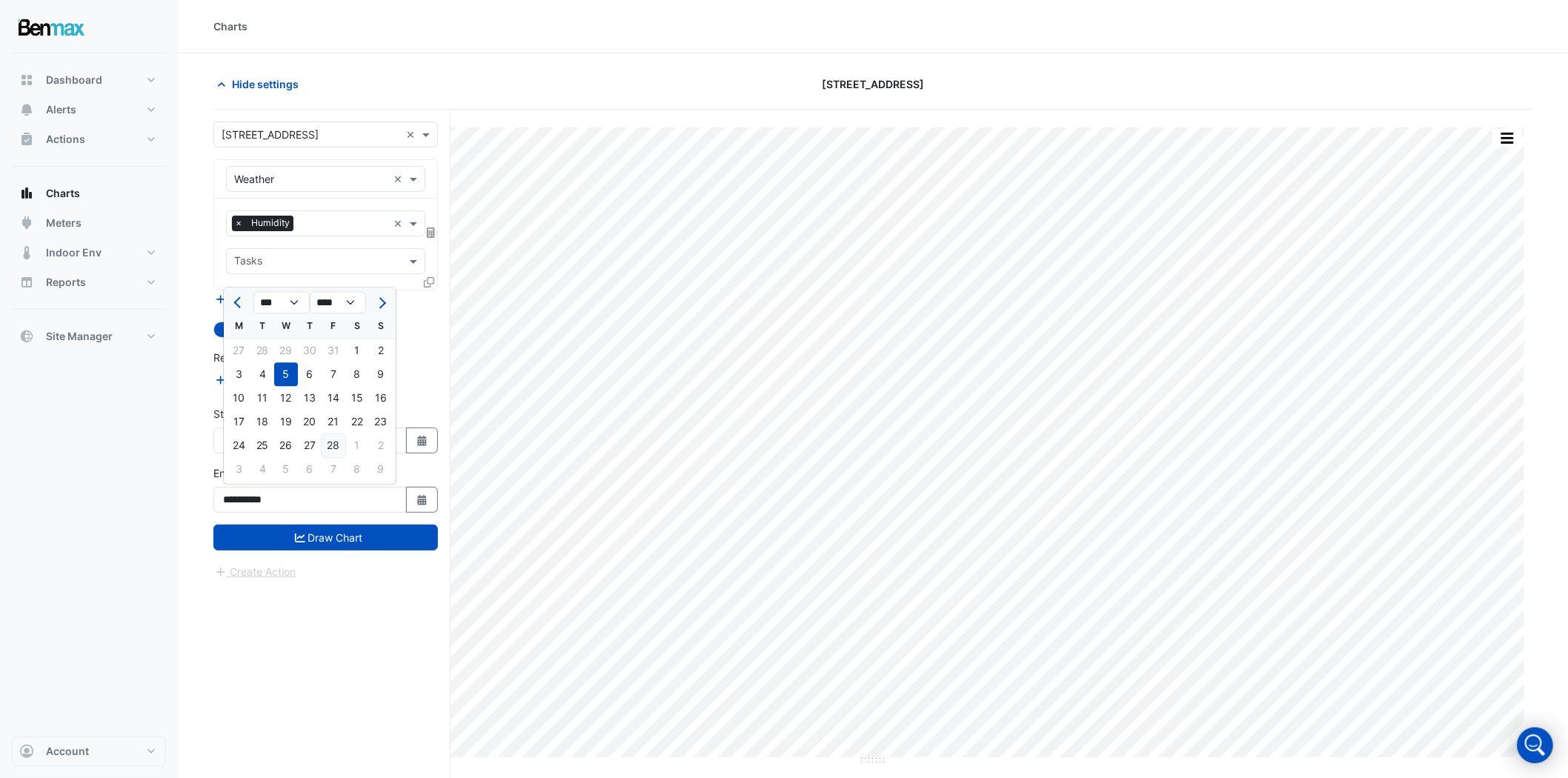
click at [336, 446] on div "28" at bounding box center [333, 446] width 24 height 24
type input "**********"
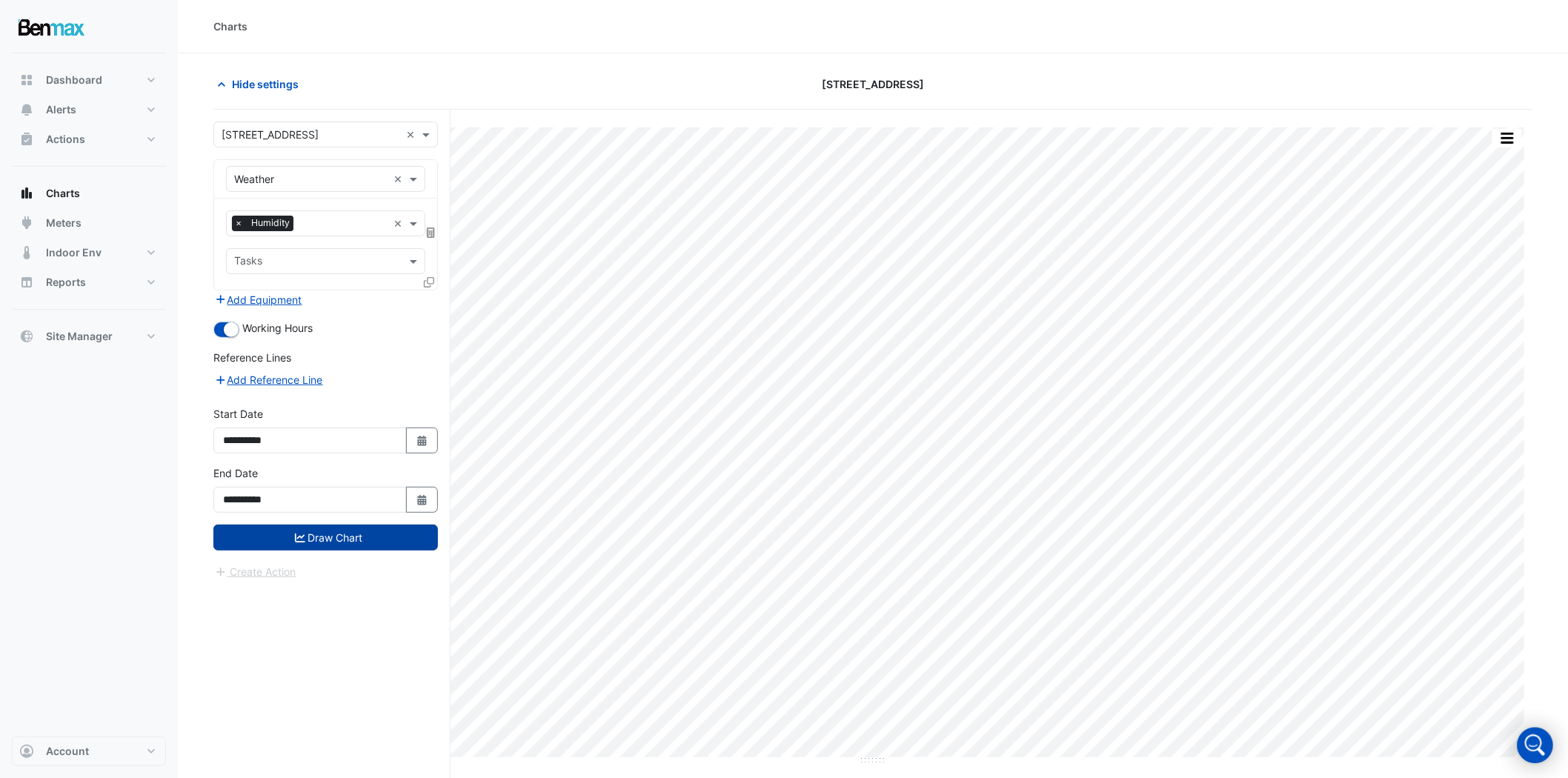
click at [352, 532] on button "Draw Chart" at bounding box center [326, 538] width 224 height 26
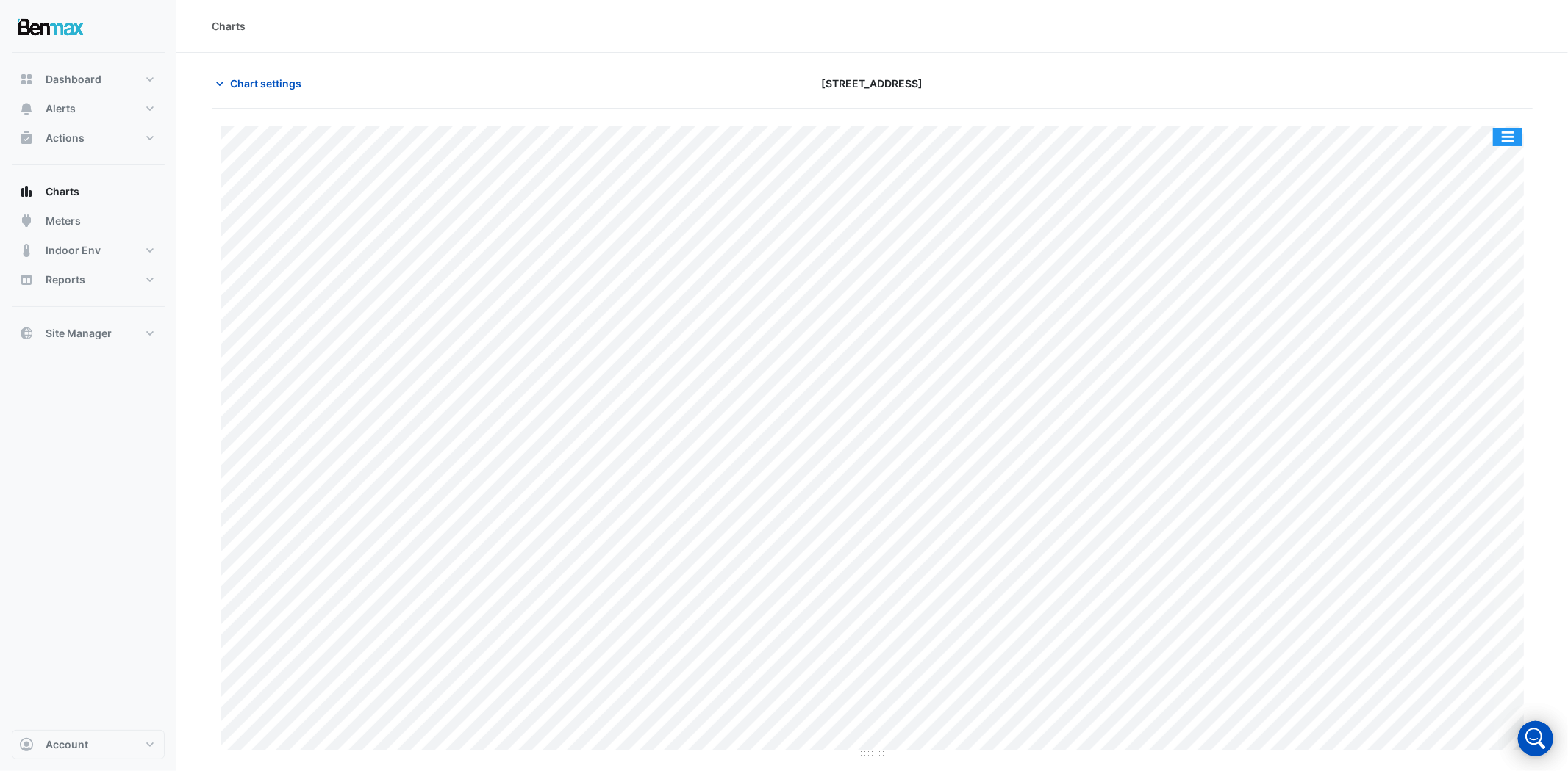
click at [1502, 135] on button "button" at bounding box center [1507, 137] width 29 height 19
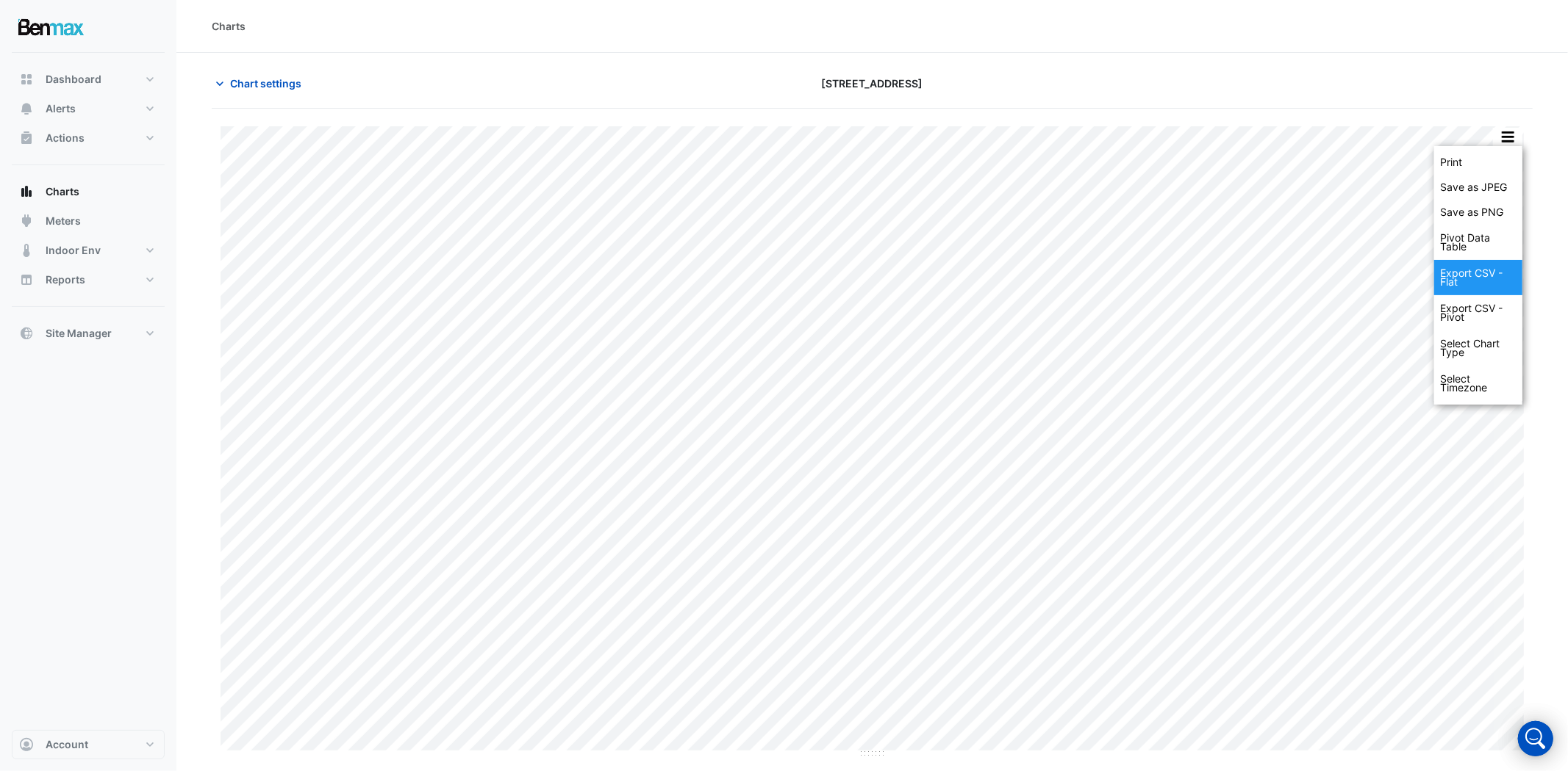
click at [1470, 274] on div "Export CSV - Flat" at bounding box center [1479, 277] width 89 height 35
